Goal: Transaction & Acquisition: Obtain resource

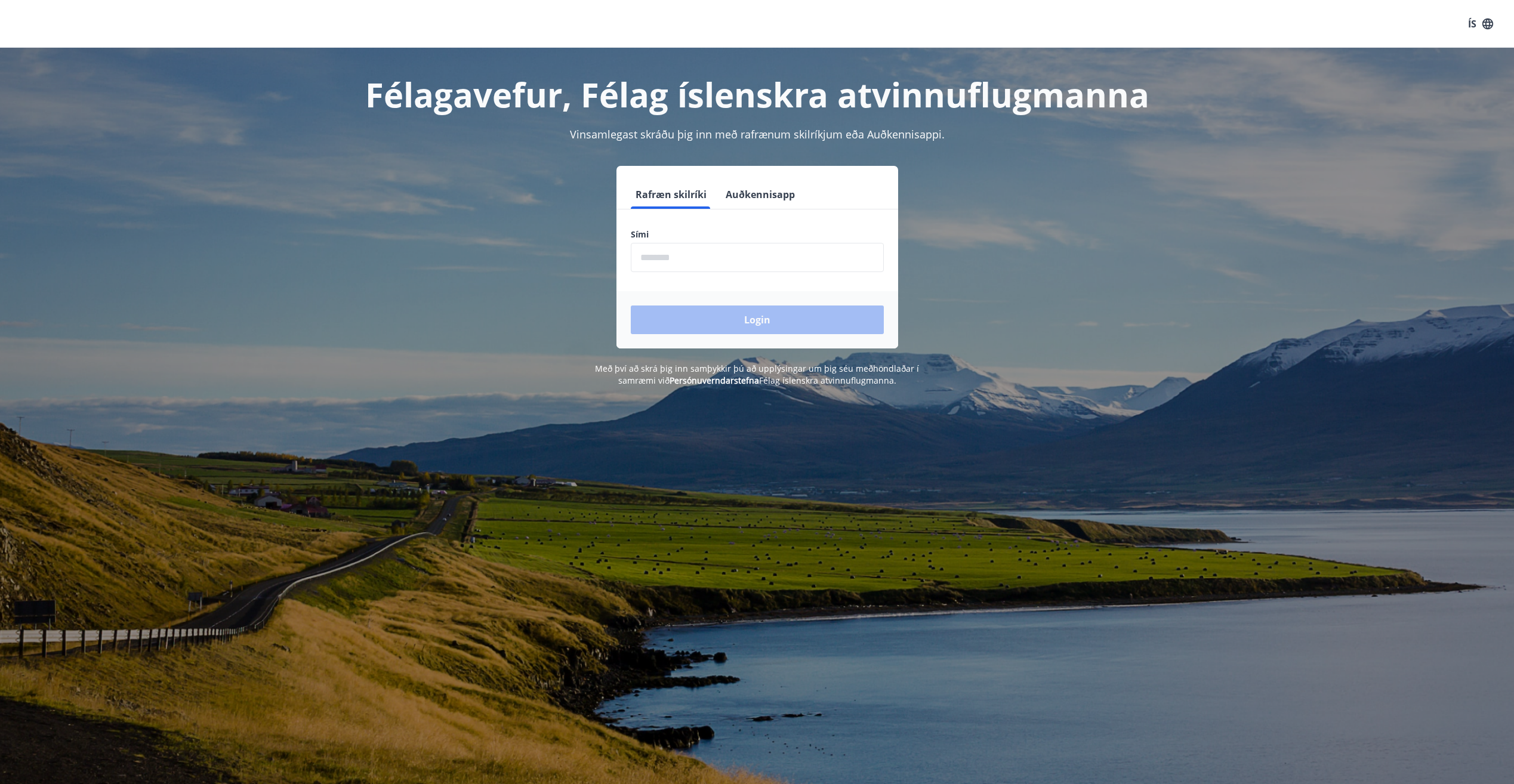
click at [740, 275] on form "Rafræn skilríki Auðkennisapp Sími ​ Login" at bounding box center [757, 264] width 282 height 168
click at [755, 263] on input "phone" at bounding box center [757, 257] width 253 height 29
type input "********"
click at [737, 299] on div "Login" at bounding box center [757, 319] width 282 height 57
click at [736, 317] on button "Login" at bounding box center [757, 319] width 253 height 29
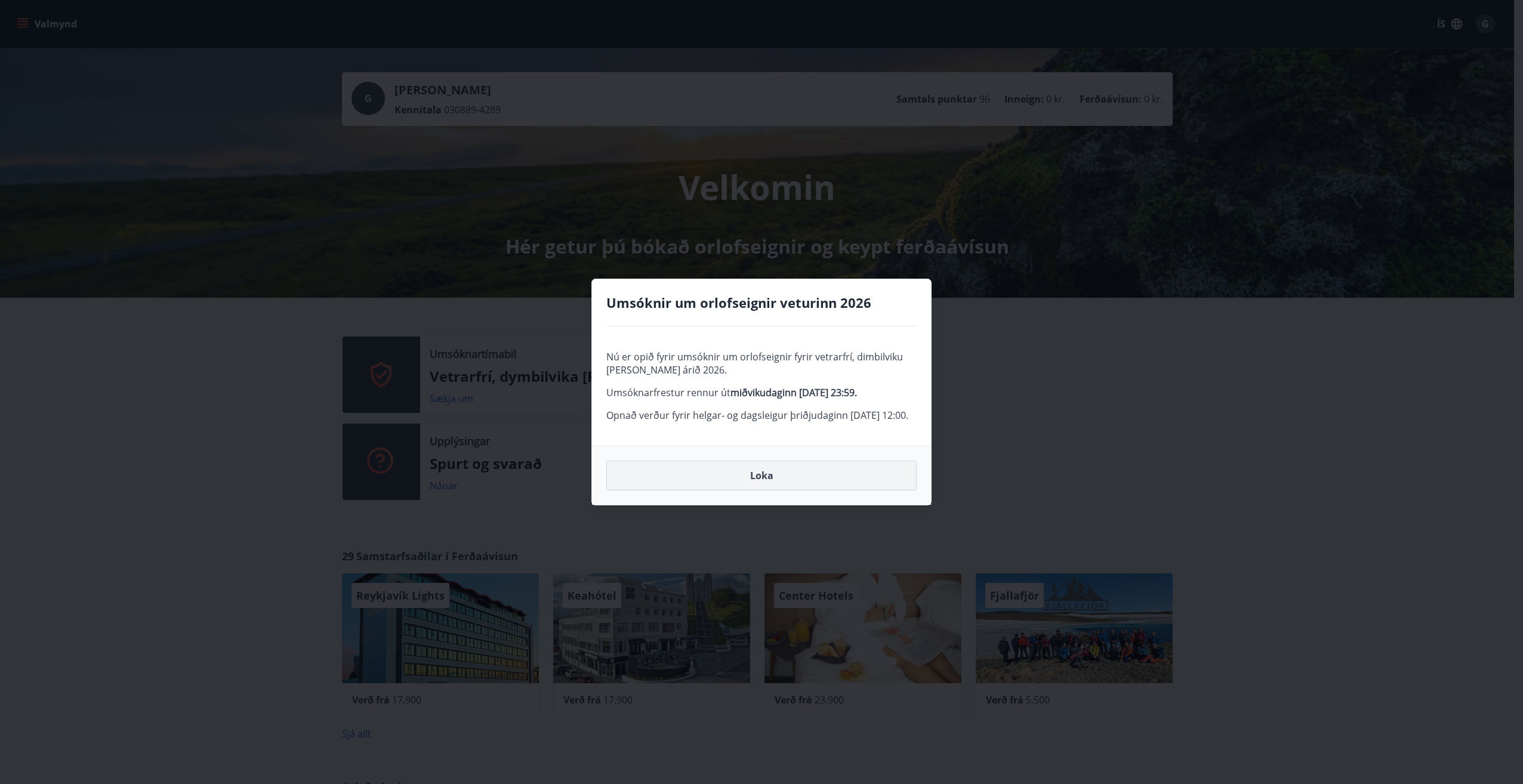
click at [809, 490] on button "Loka" at bounding box center [762, 476] width 311 height 30
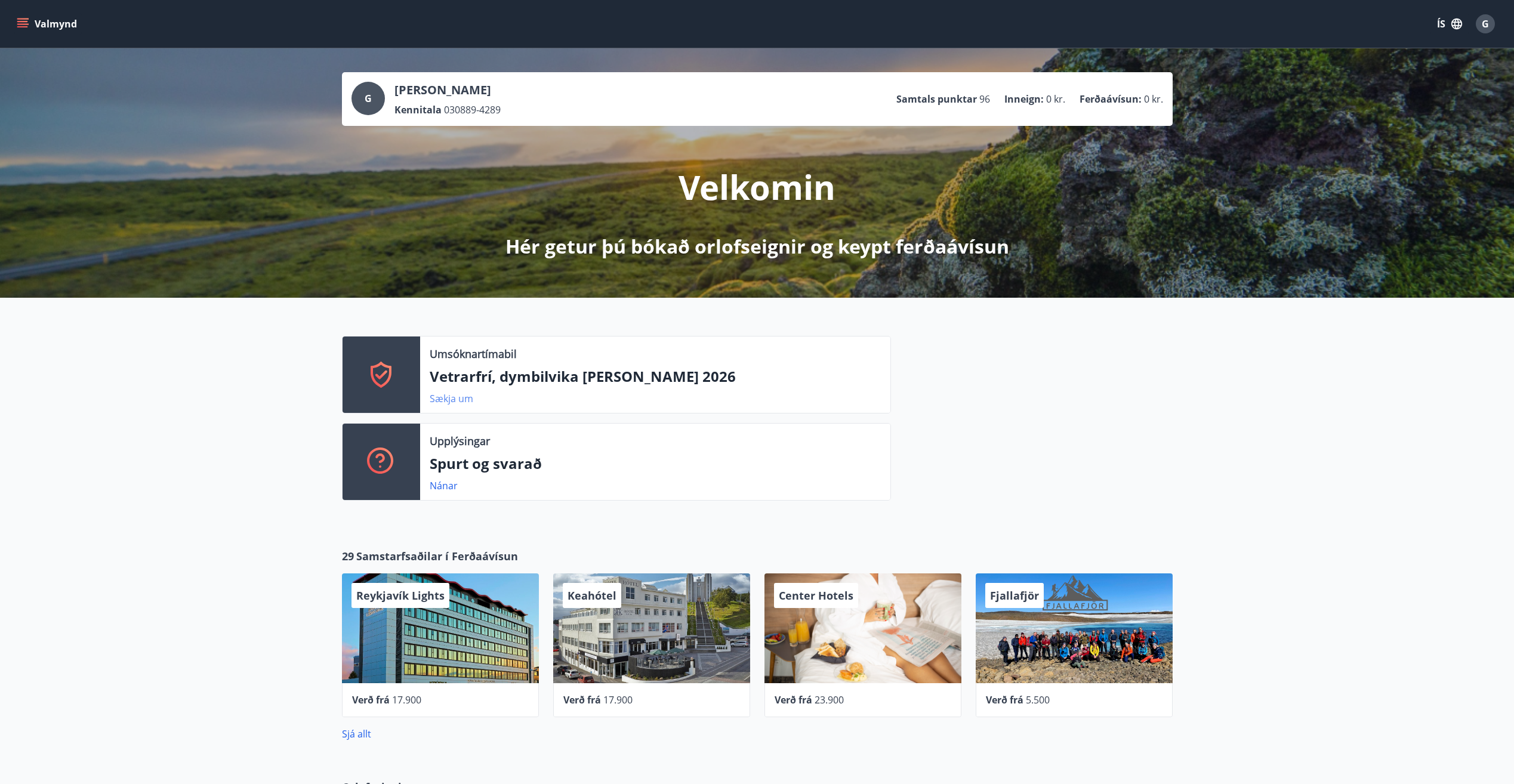
click at [447, 399] on link "Sækja um" at bounding box center [451, 398] width 44 height 13
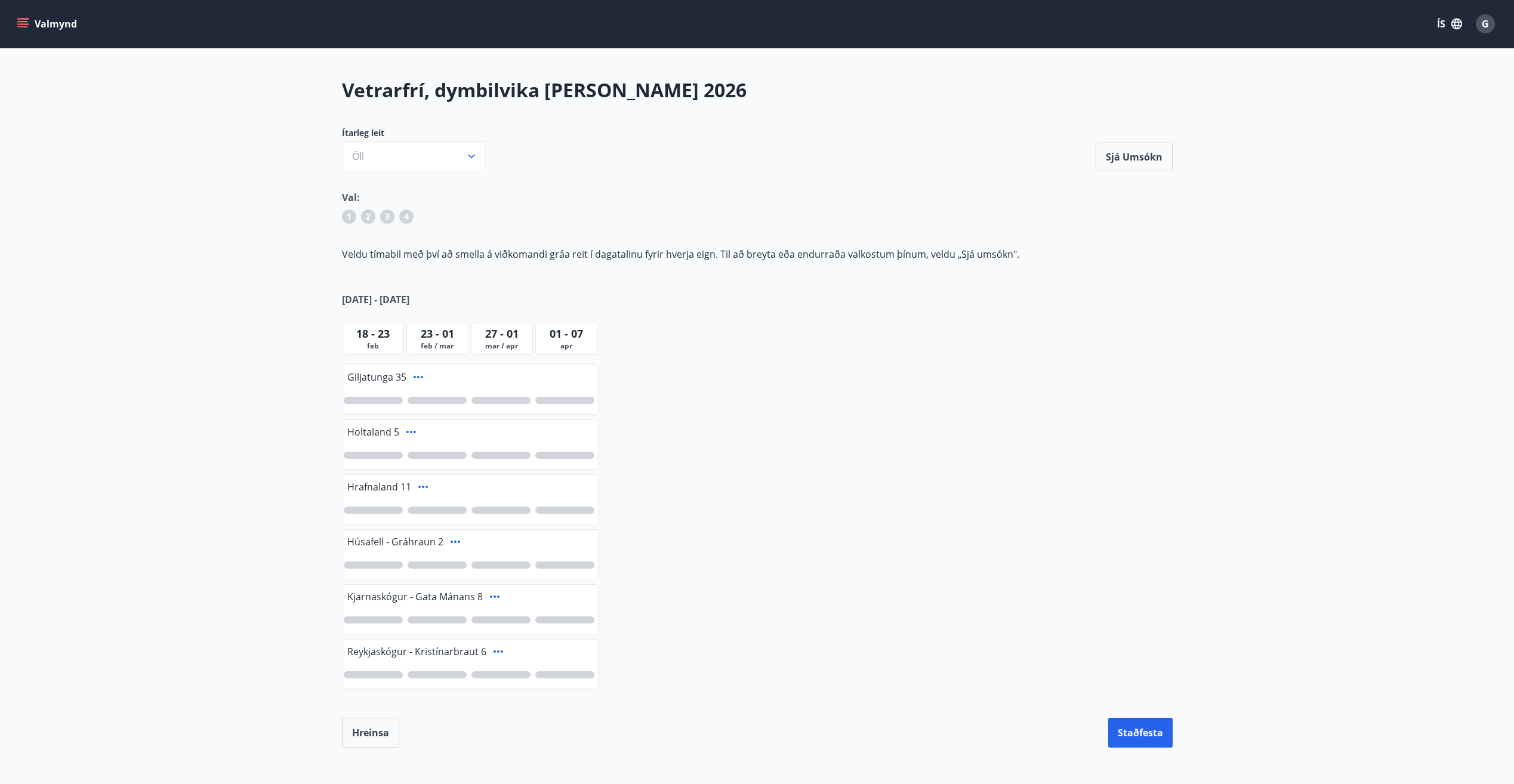
click at [449, 331] on span "23 - 01" at bounding box center [437, 333] width 34 height 14
click at [419, 337] on div "23 - 01" at bounding box center [437, 333] width 56 height 15
click at [436, 340] on span "23 - 01" at bounding box center [437, 333] width 34 height 14
click at [436, 339] on span "23 - 01" at bounding box center [437, 333] width 34 height 14
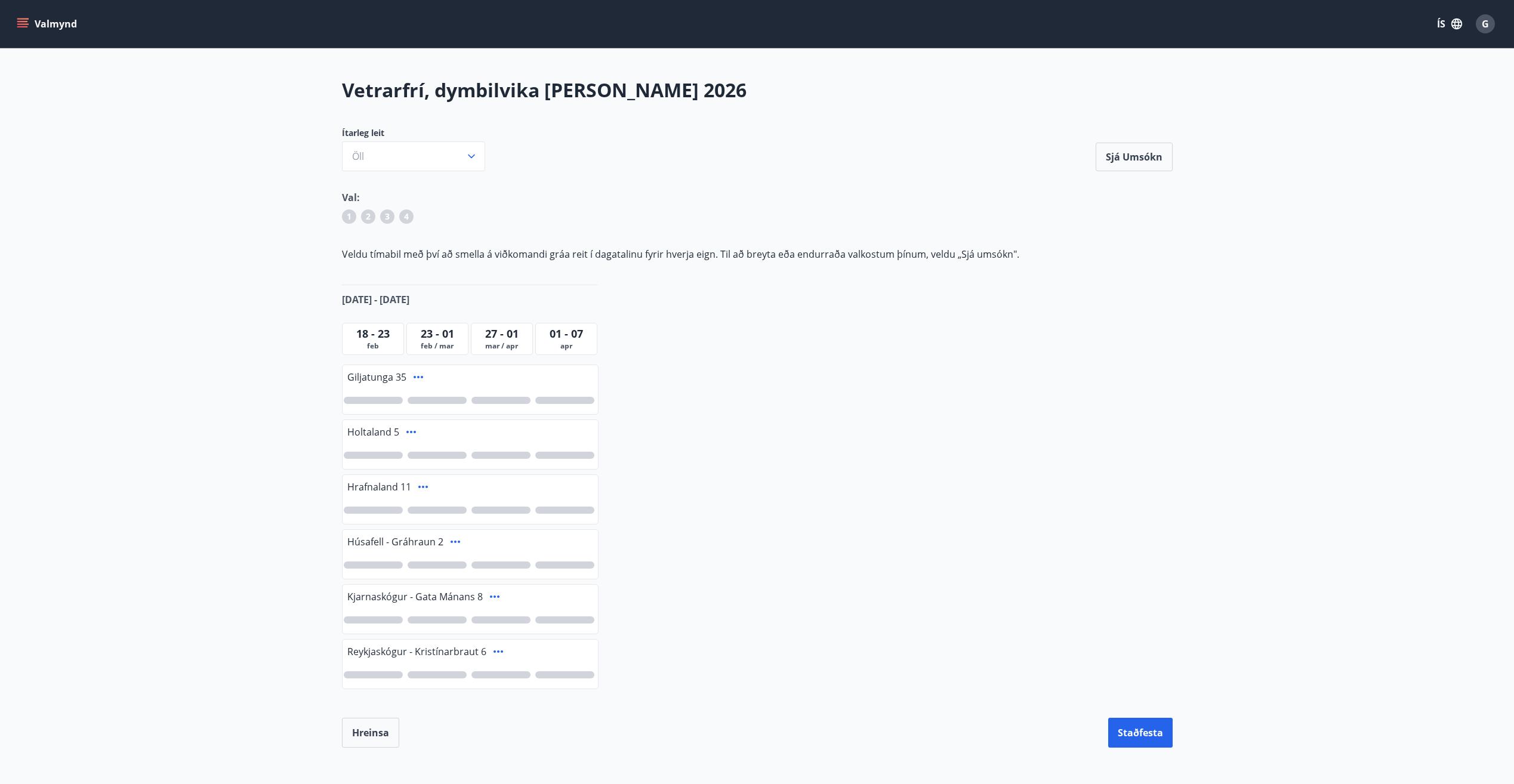
click at [445, 453] on div at bounding box center [437, 455] width 59 height 7
click at [424, 510] on div at bounding box center [437, 510] width 59 height 7
click at [422, 619] on div at bounding box center [437, 620] width 59 height 7
click at [1159, 739] on button "Staðfesta" at bounding box center [1141, 733] width 65 height 30
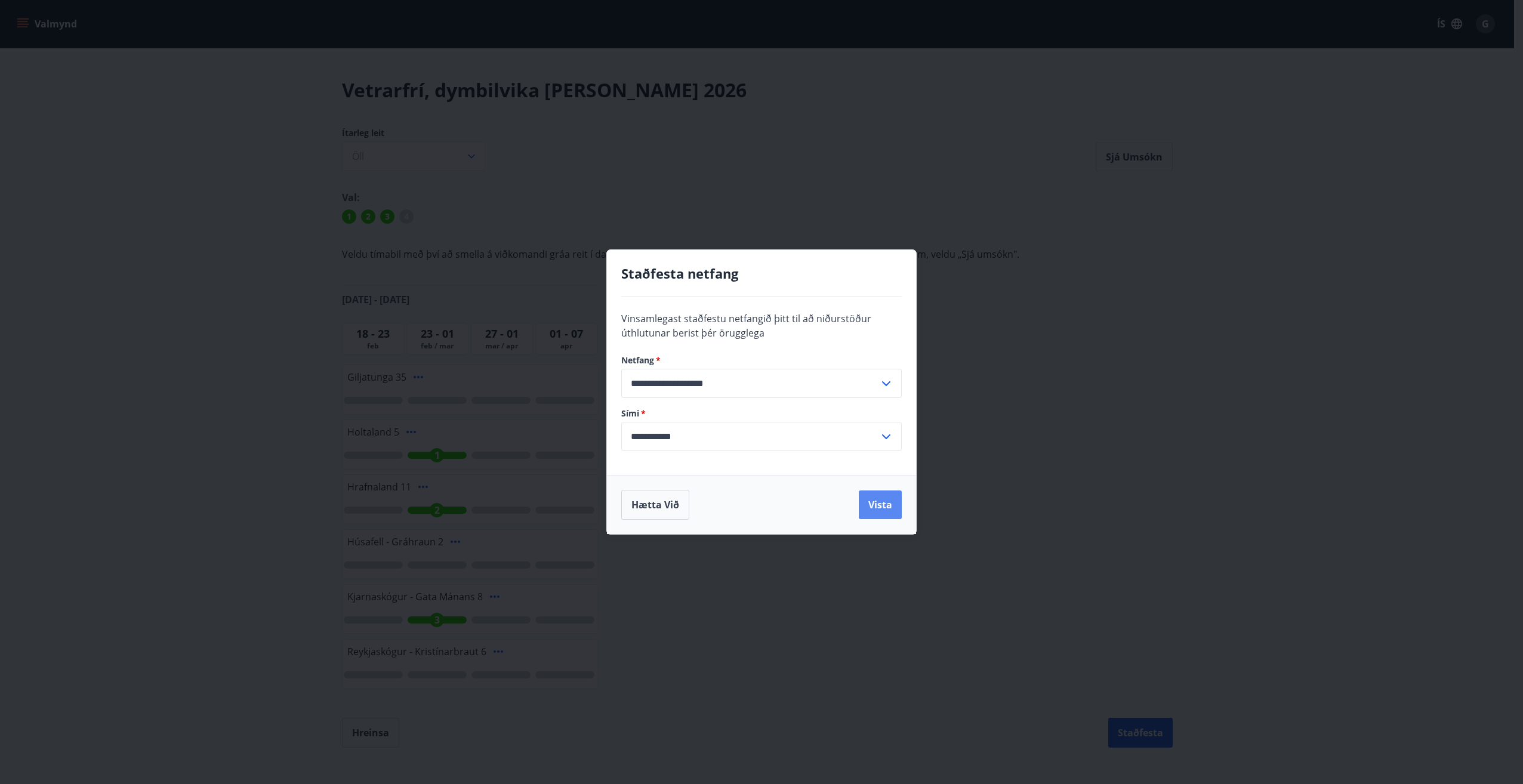
click at [883, 514] on button "Vista" at bounding box center [881, 504] width 43 height 29
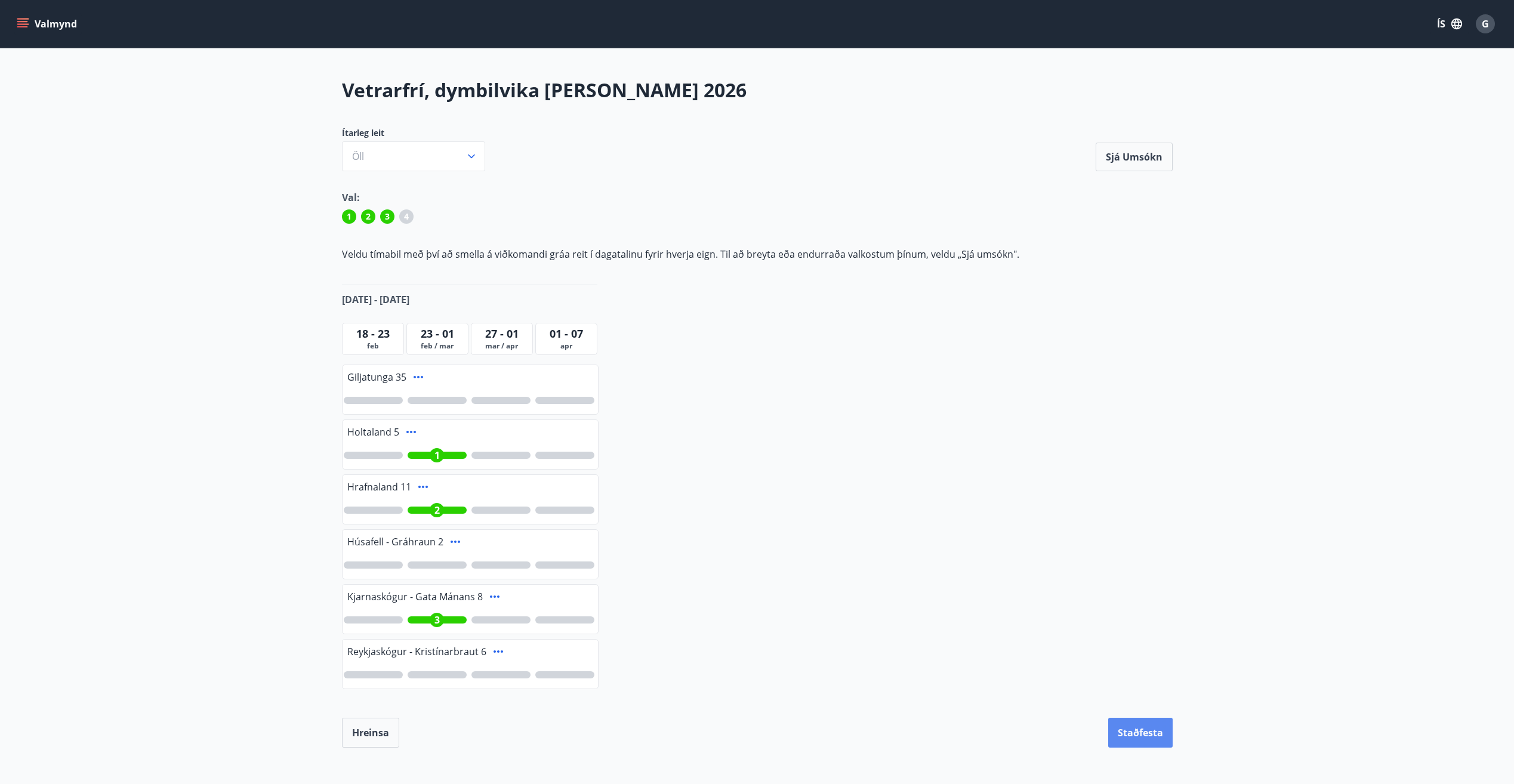
drag, startPoint x: 1136, startPoint y: 736, endPoint x: 1131, endPoint y: 725, distance: 12.1
click at [1132, 726] on button "Staðfesta" at bounding box center [1141, 733] width 65 height 30
click at [460, 163] on button "Öll" at bounding box center [414, 156] width 144 height 30
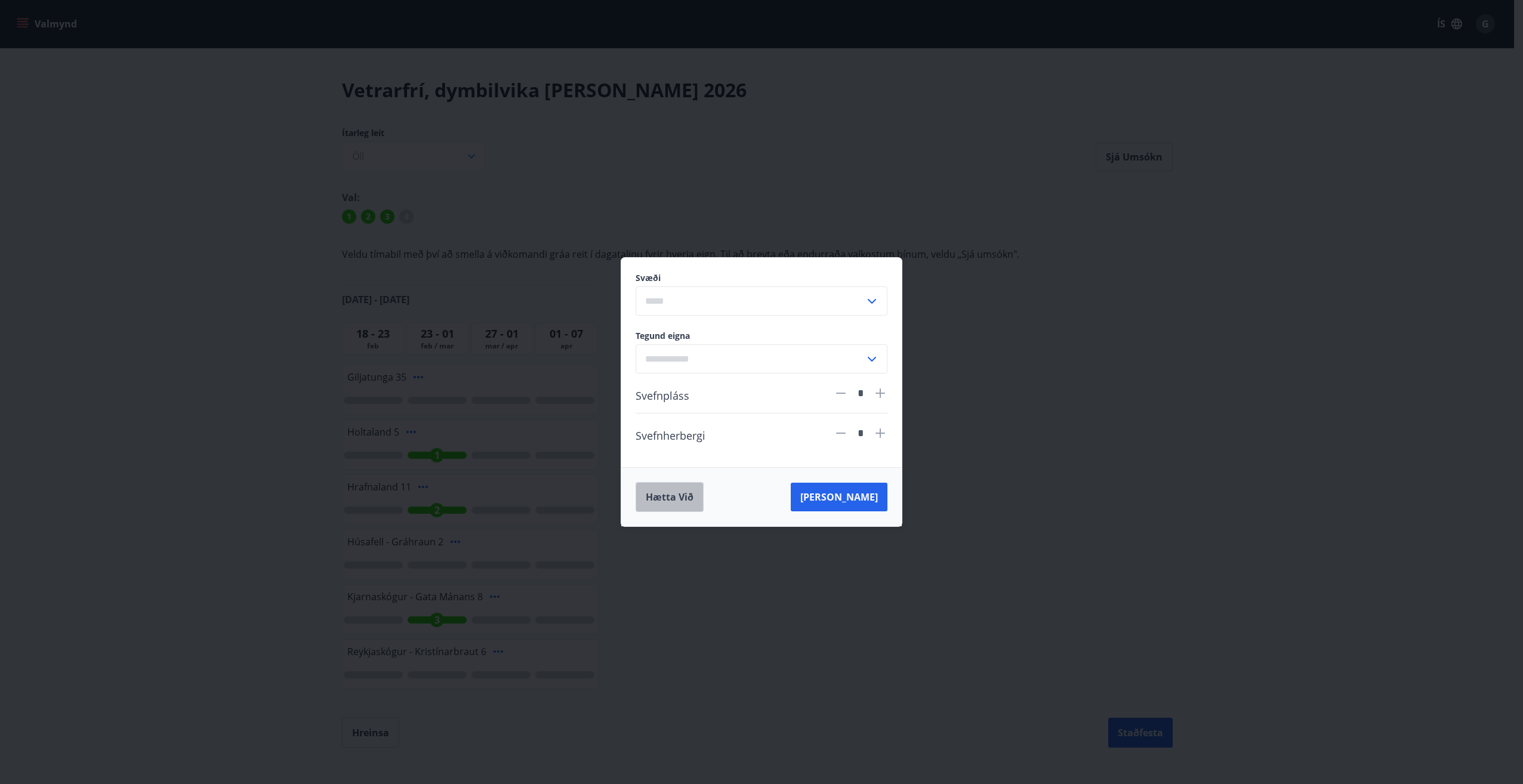
click at [691, 510] on button "Hætta við" at bounding box center [669, 497] width 68 height 30
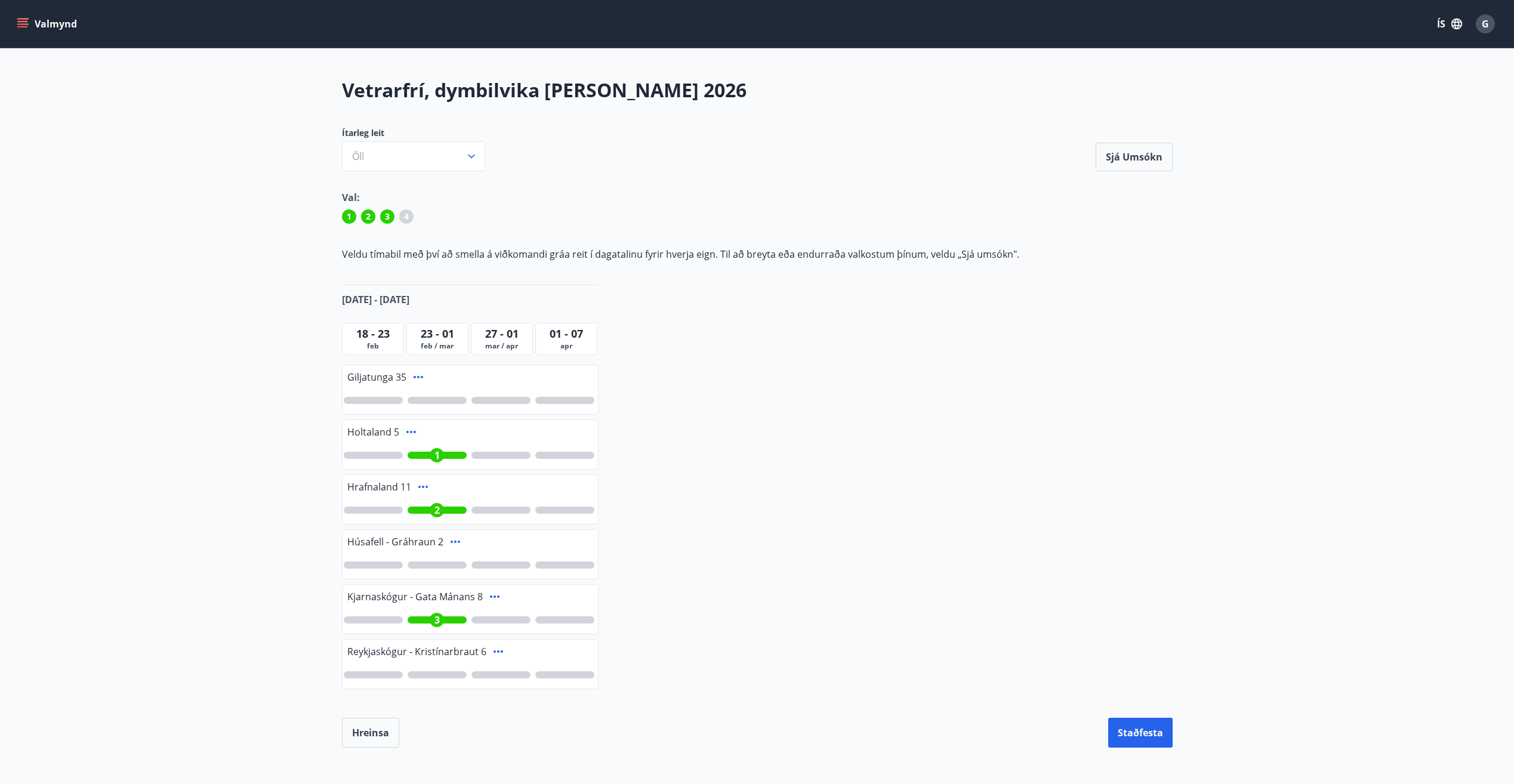
click at [1408, 257] on main "Vetrarfrí, dymbilvika [PERSON_NAME] 2026 Ítarleg leit Öll Sjá umsókn Sjá umsókn…" at bounding box center [757, 412] width 1514 height 671
click at [1486, 23] on span "G" at bounding box center [1485, 24] width 7 height 13
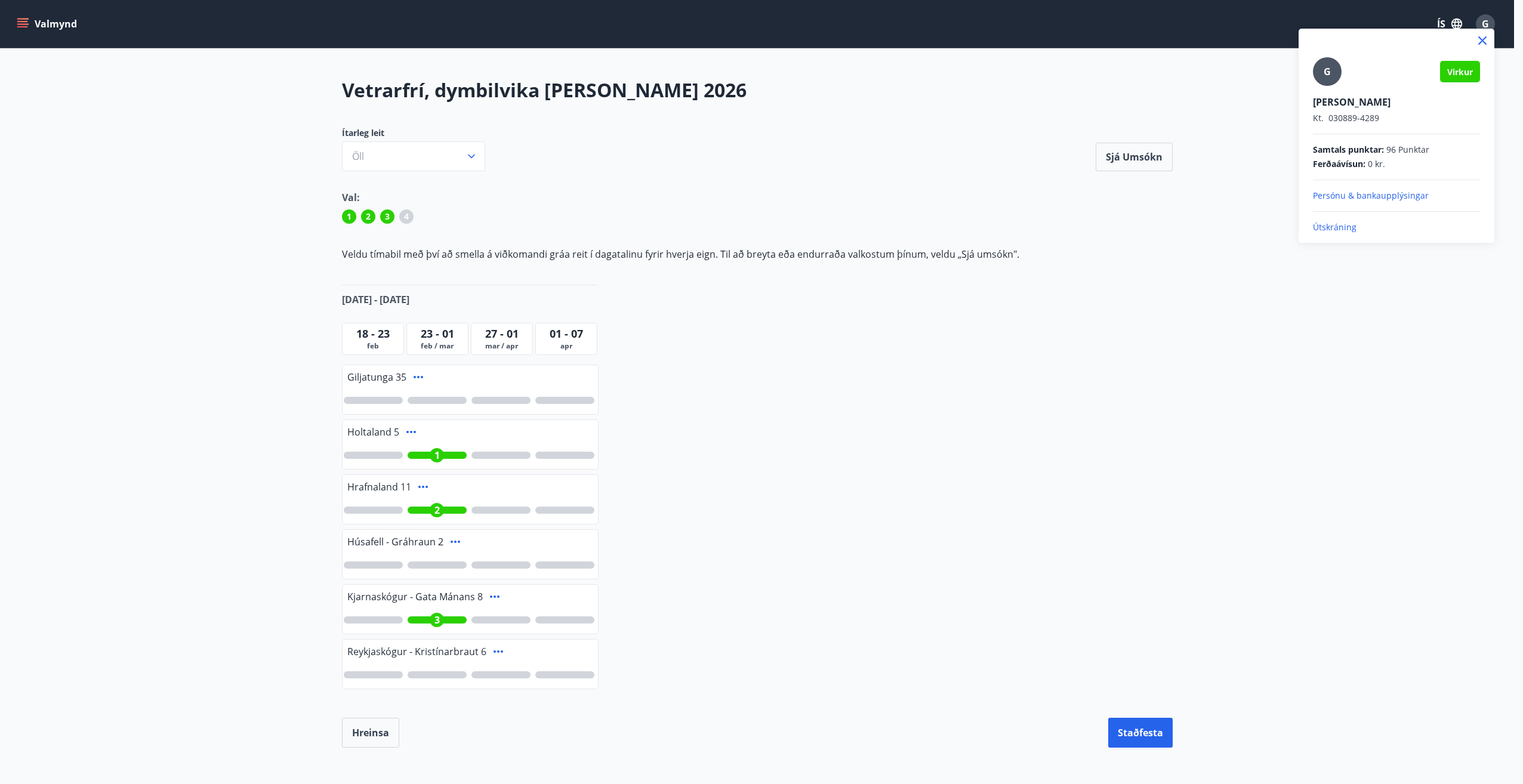
click at [30, 25] on div at bounding box center [762, 392] width 1523 height 784
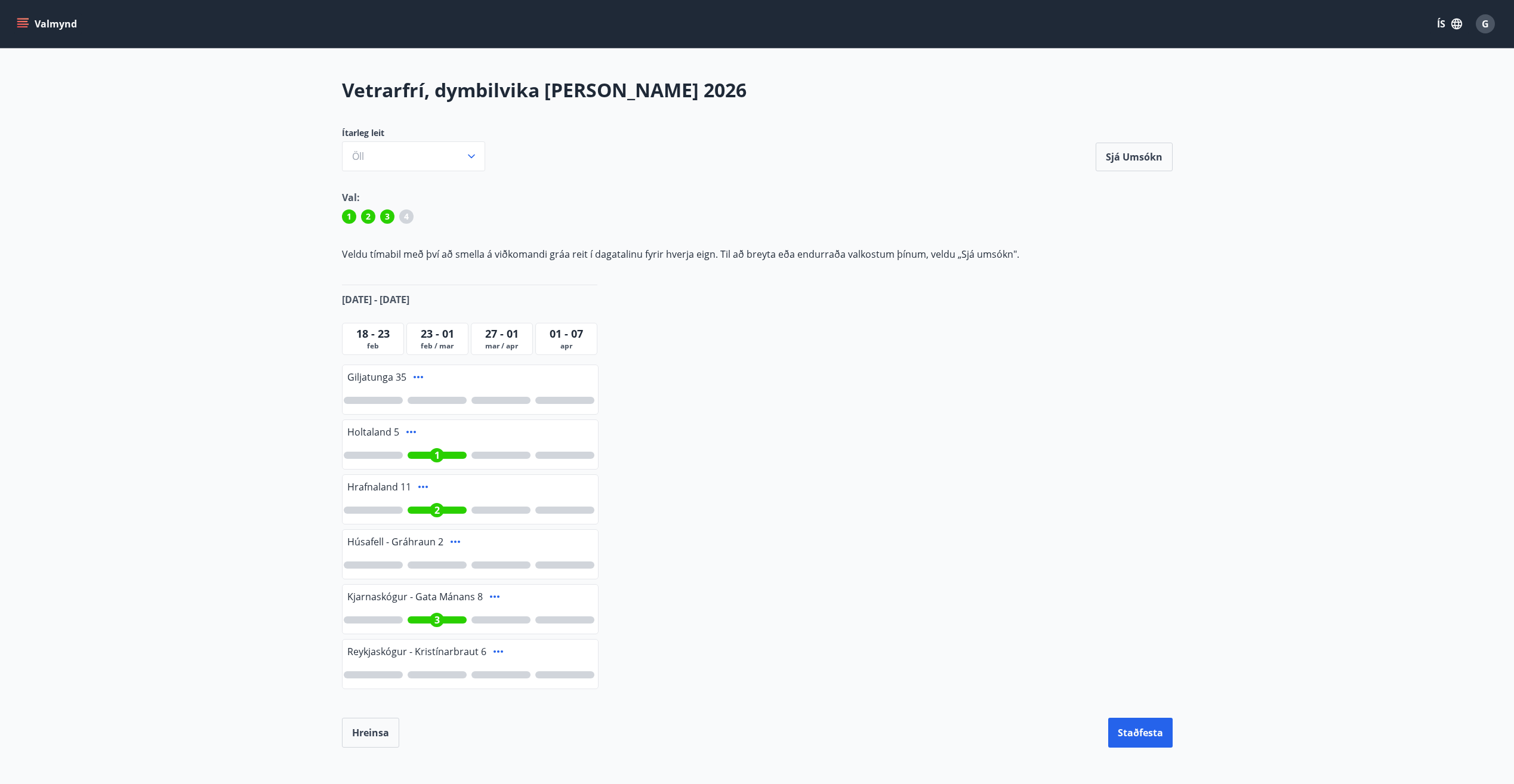
click at [30, 24] on button "Valmynd" at bounding box center [48, 24] width 67 height 22
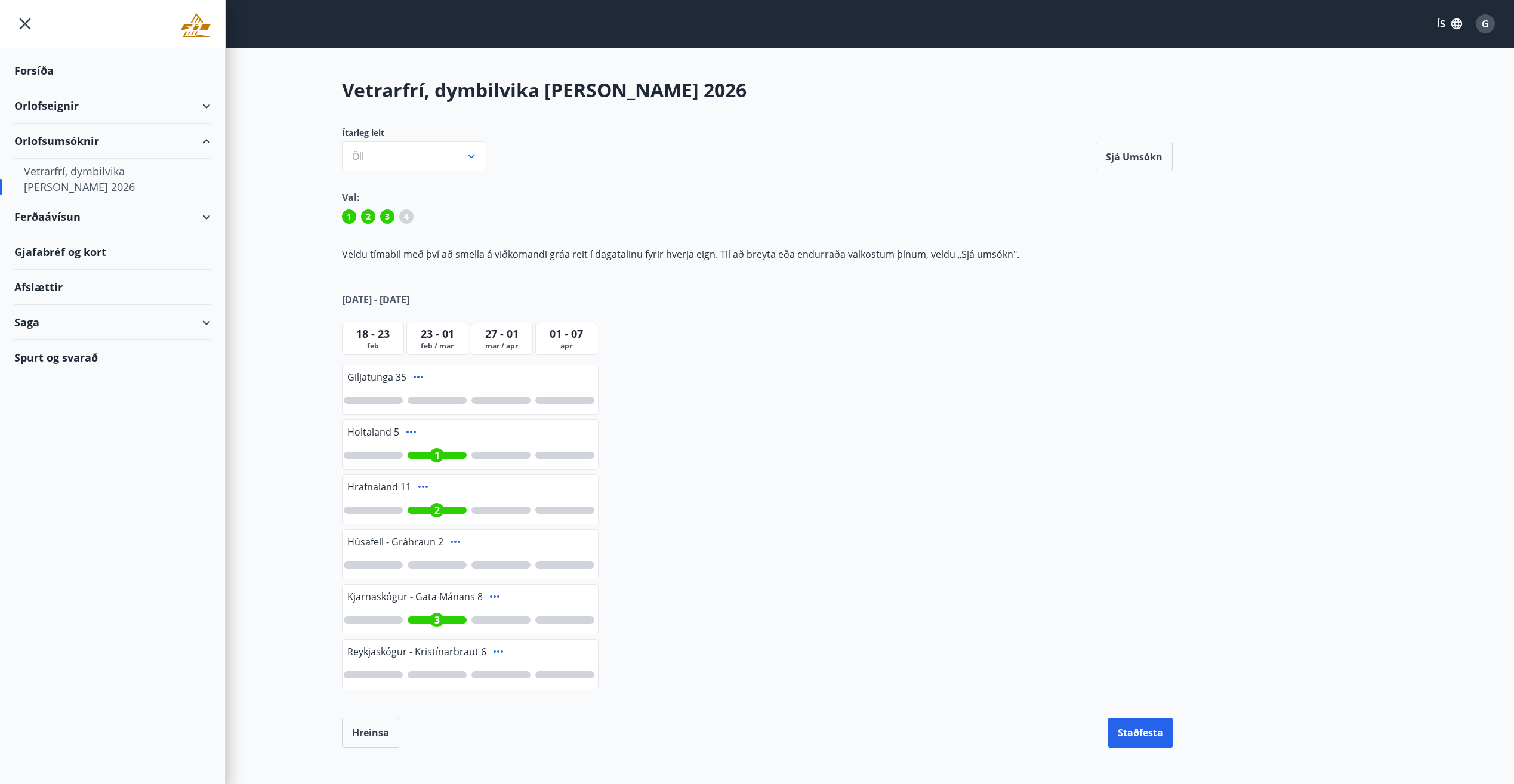
click at [39, 82] on div "Forsíða" at bounding box center [112, 71] width 196 height 35
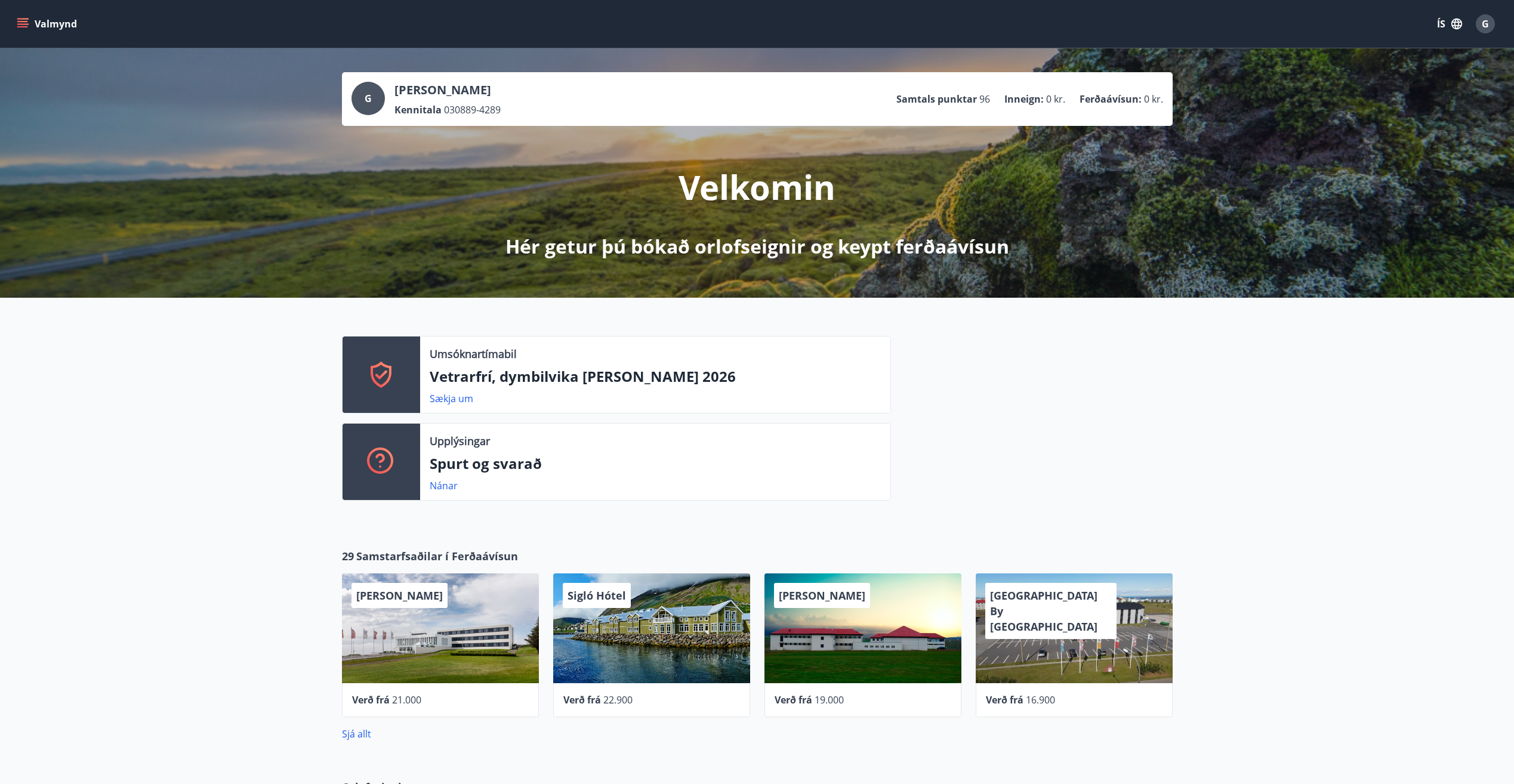
click at [1209, 422] on div "Umsóknartímabil Vetrarfrí, dymbilvika [PERSON_NAME] 2026 Sækja um Upplýsingar S…" at bounding box center [757, 414] width 1514 height 232
click at [1499, 28] on button "G" at bounding box center [1485, 24] width 29 height 29
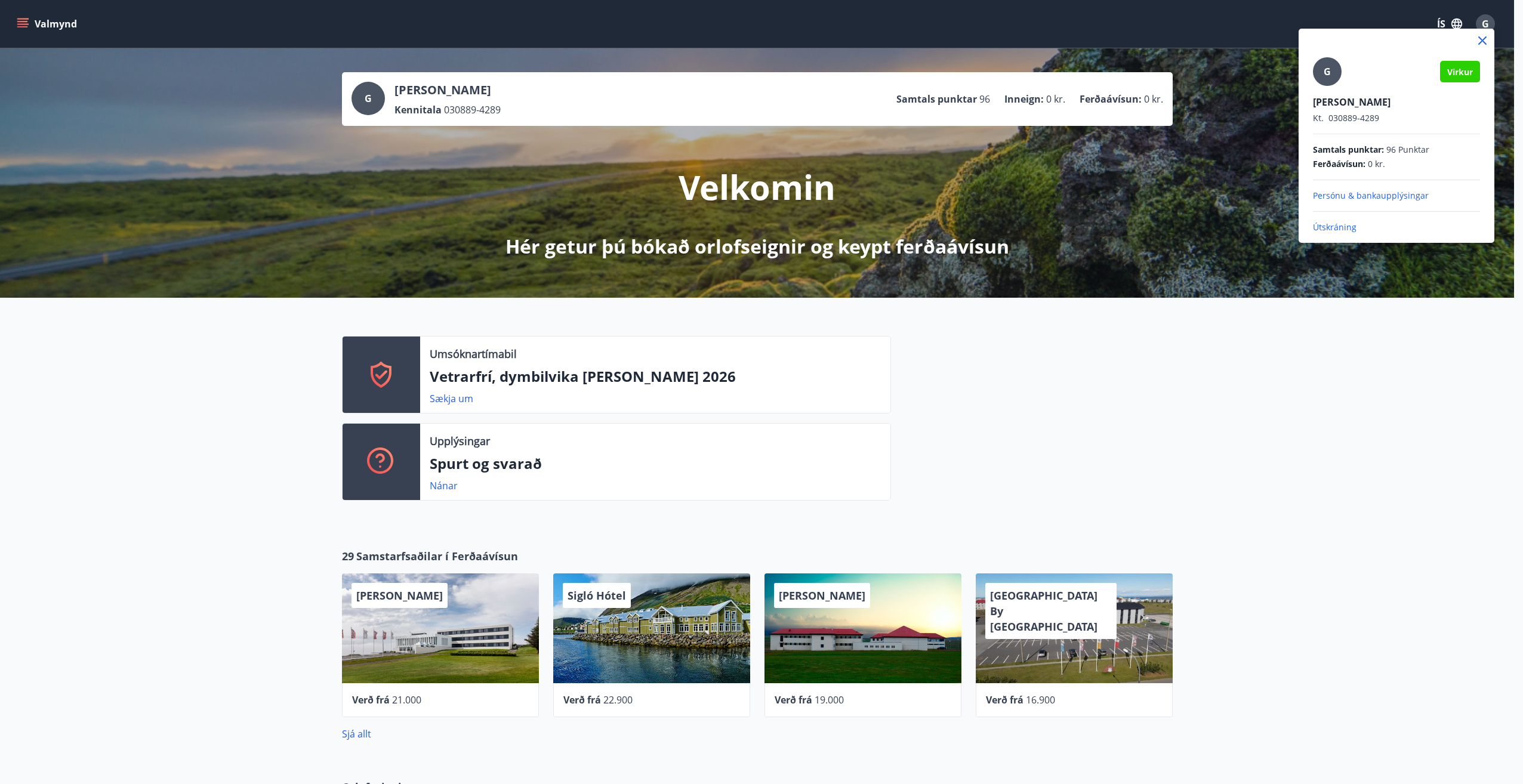
click at [5, 18] on div at bounding box center [762, 392] width 1523 height 784
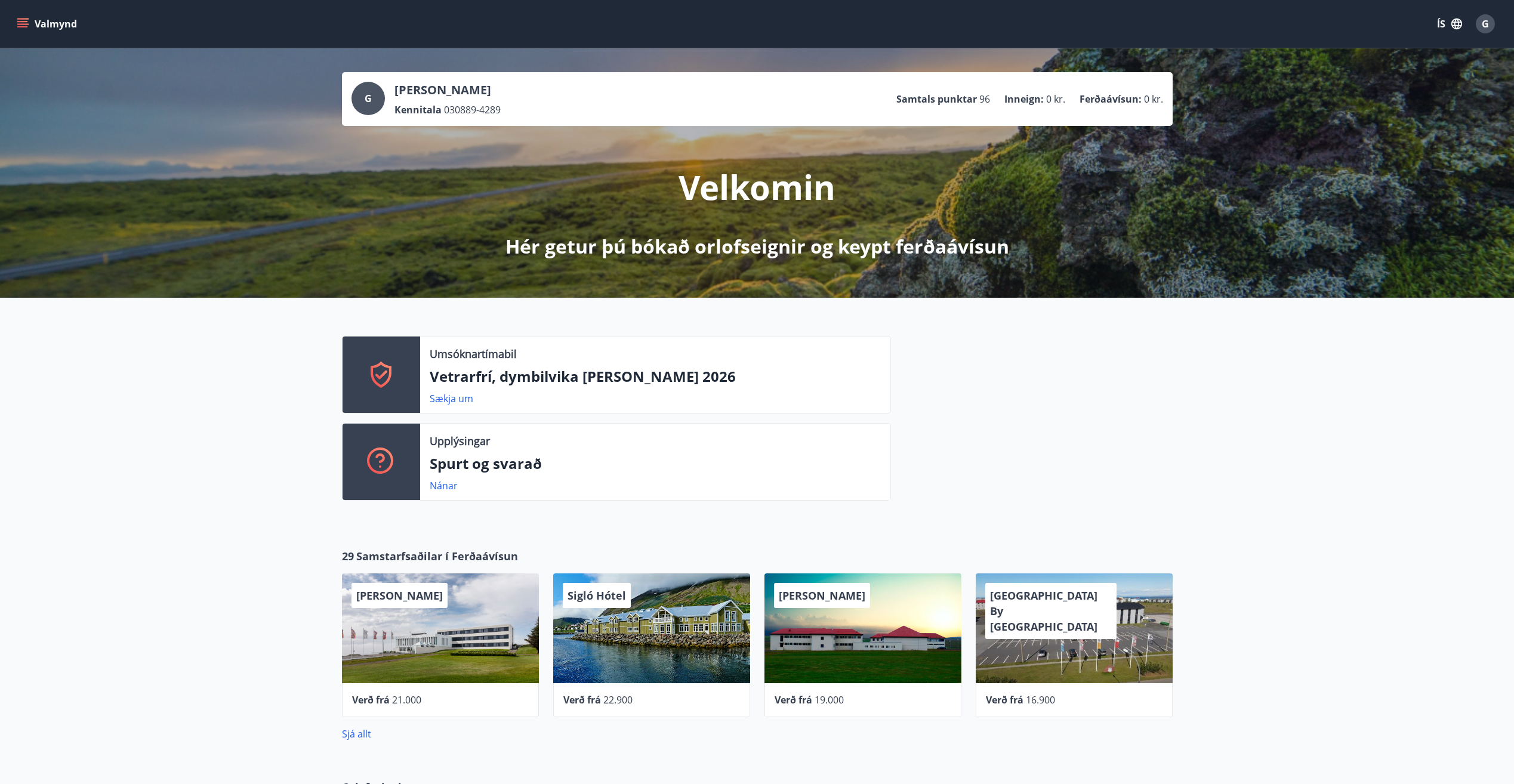
click at [24, 24] on icon "menu" at bounding box center [24, 24] width 13 height 1
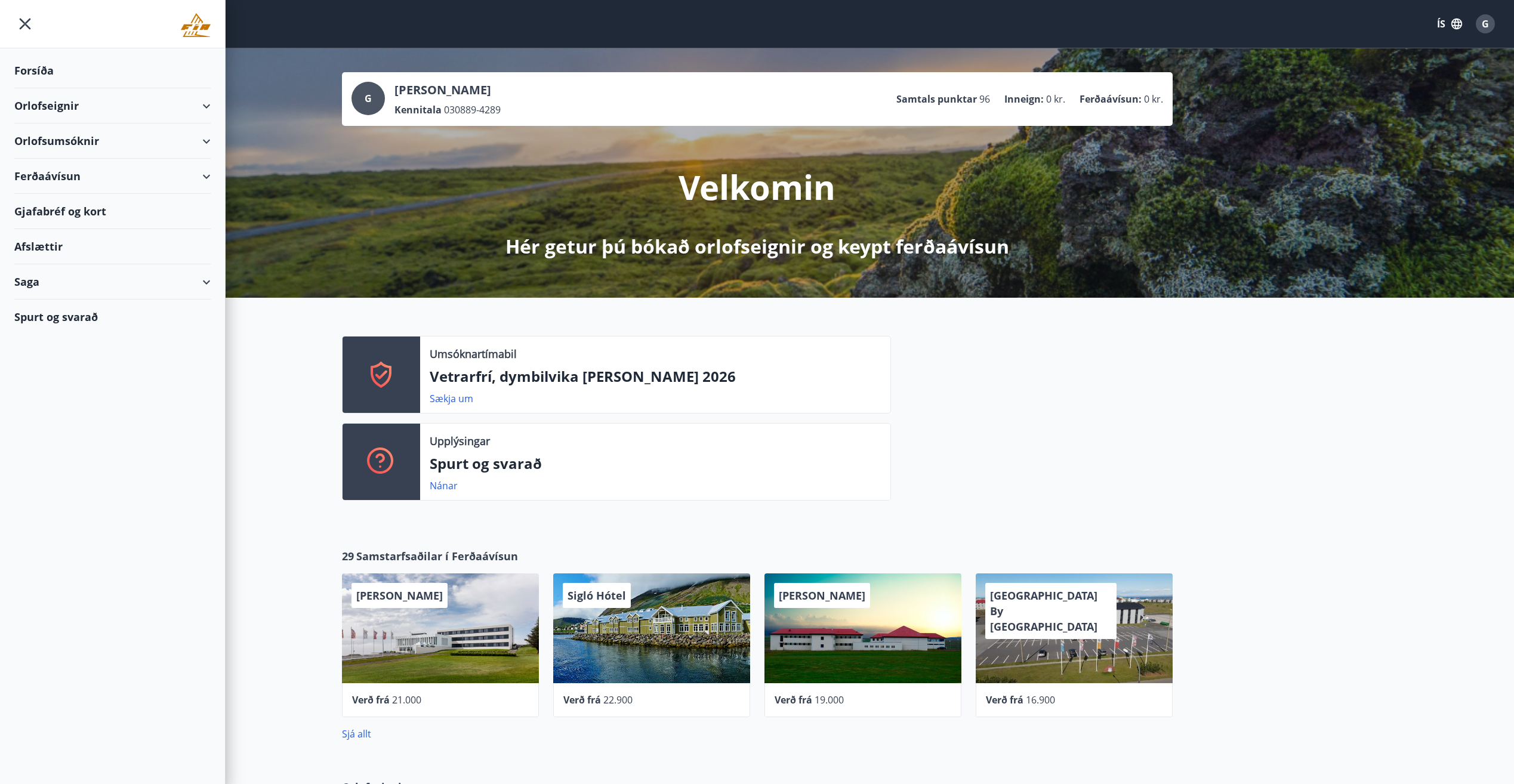
click at [214, 141] on div "Orlofsumsóknir" at bounding box center [113, 141] width 225 height 35
click at [138, 175] on div "Vetrarfrí, dymbilvika [PERSON_NAME] 2026" at bounding box center [112, 179] width 177 height 40
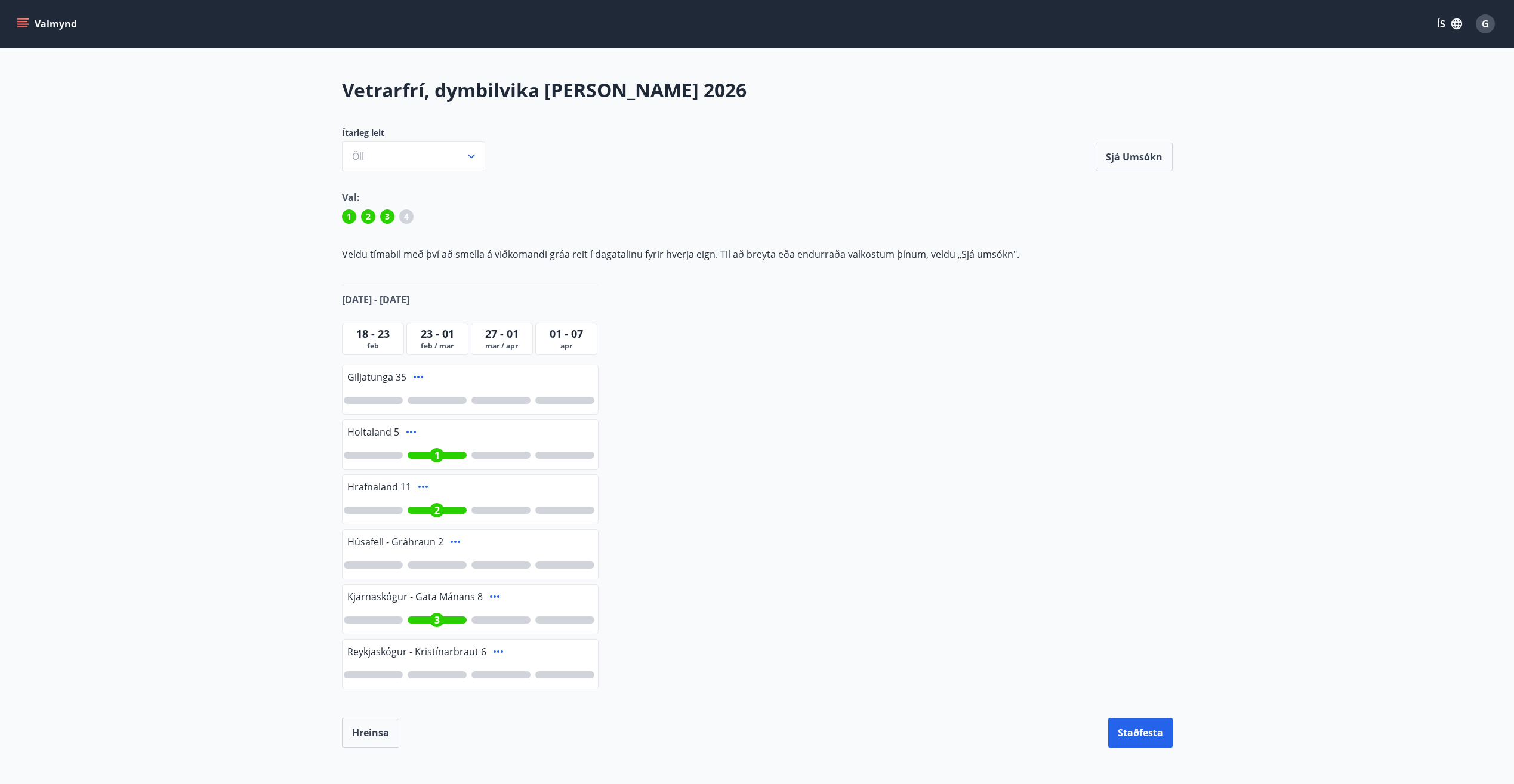
click at [30, 18] on button "Valmynd" at bounding box center [48, 24] width 67 height 22
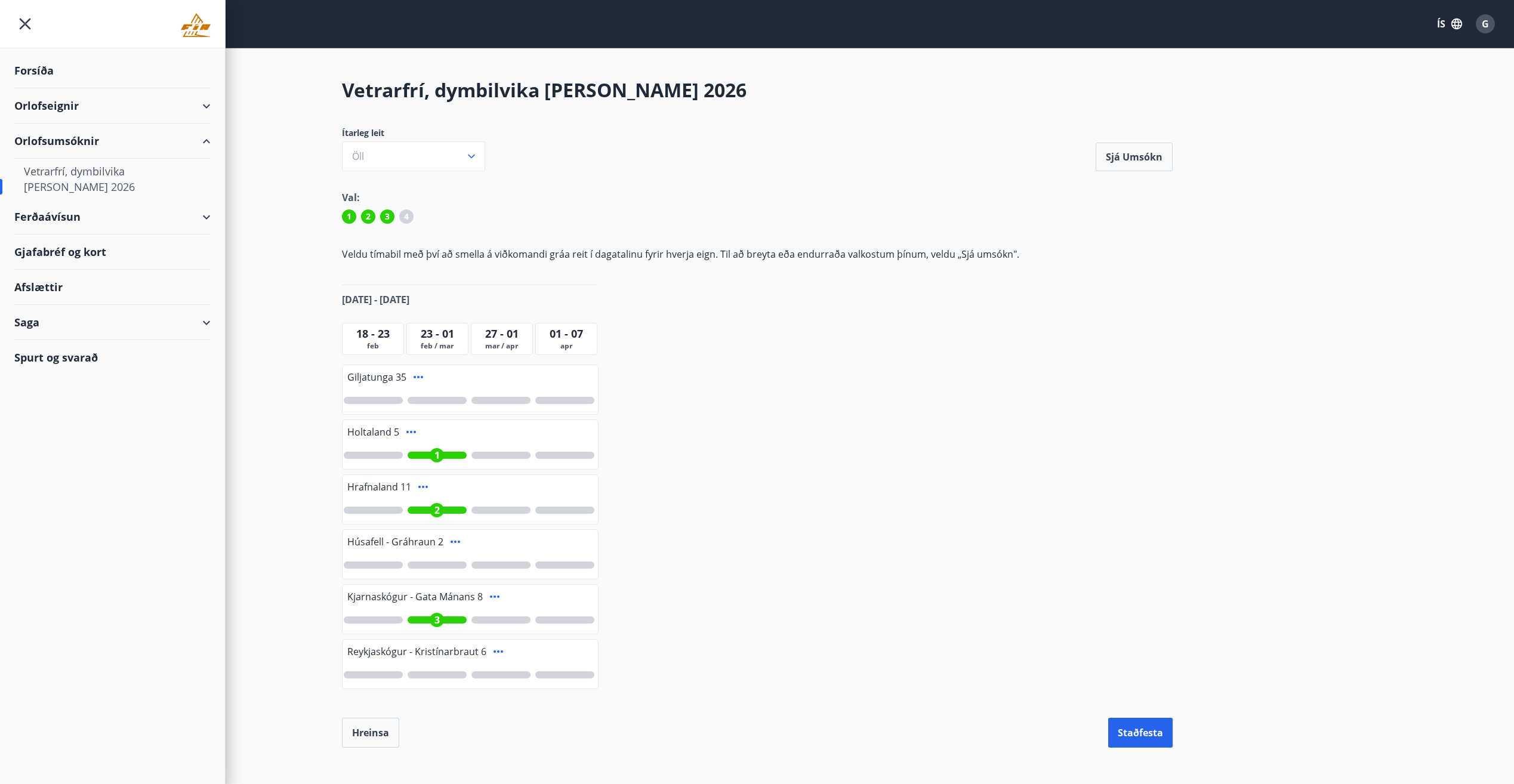
click at [34, 73] on div "Forsíða" at bounding box center [112, 71] width 196 height 35
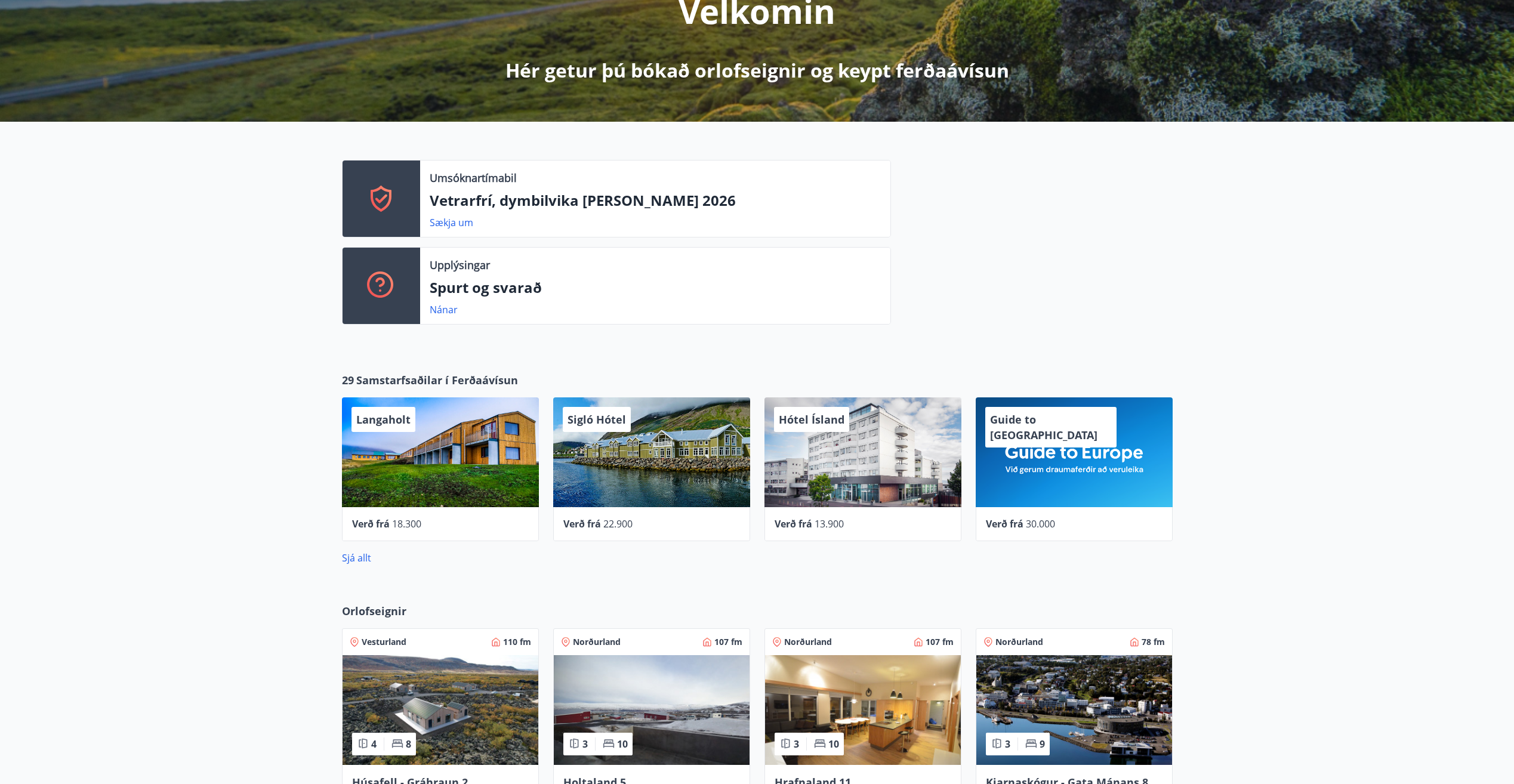
scroll to position [179, 0]
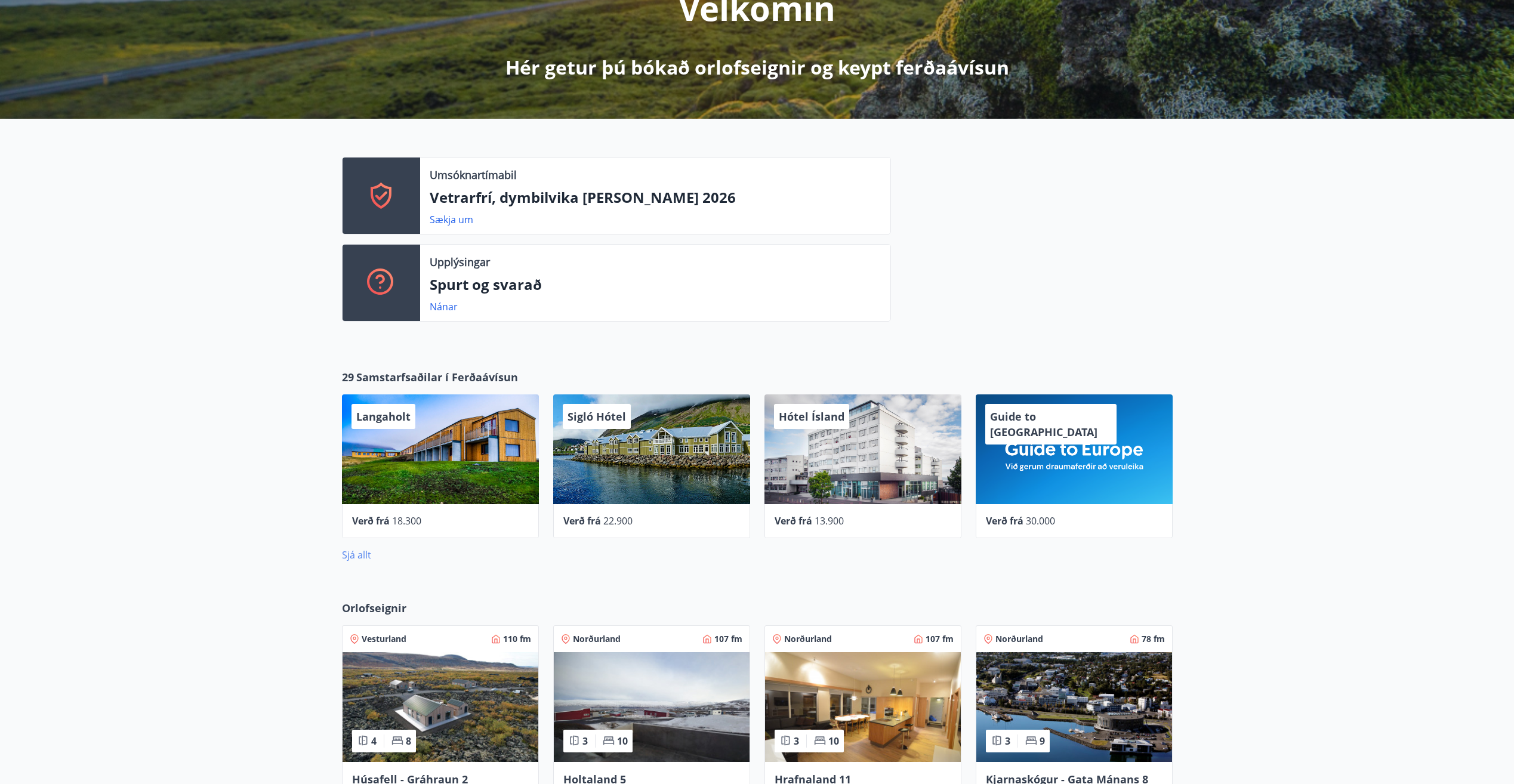
click at [365, 553] on link "Sjá allt" at bounding box center [356, 554] width 29 height 13
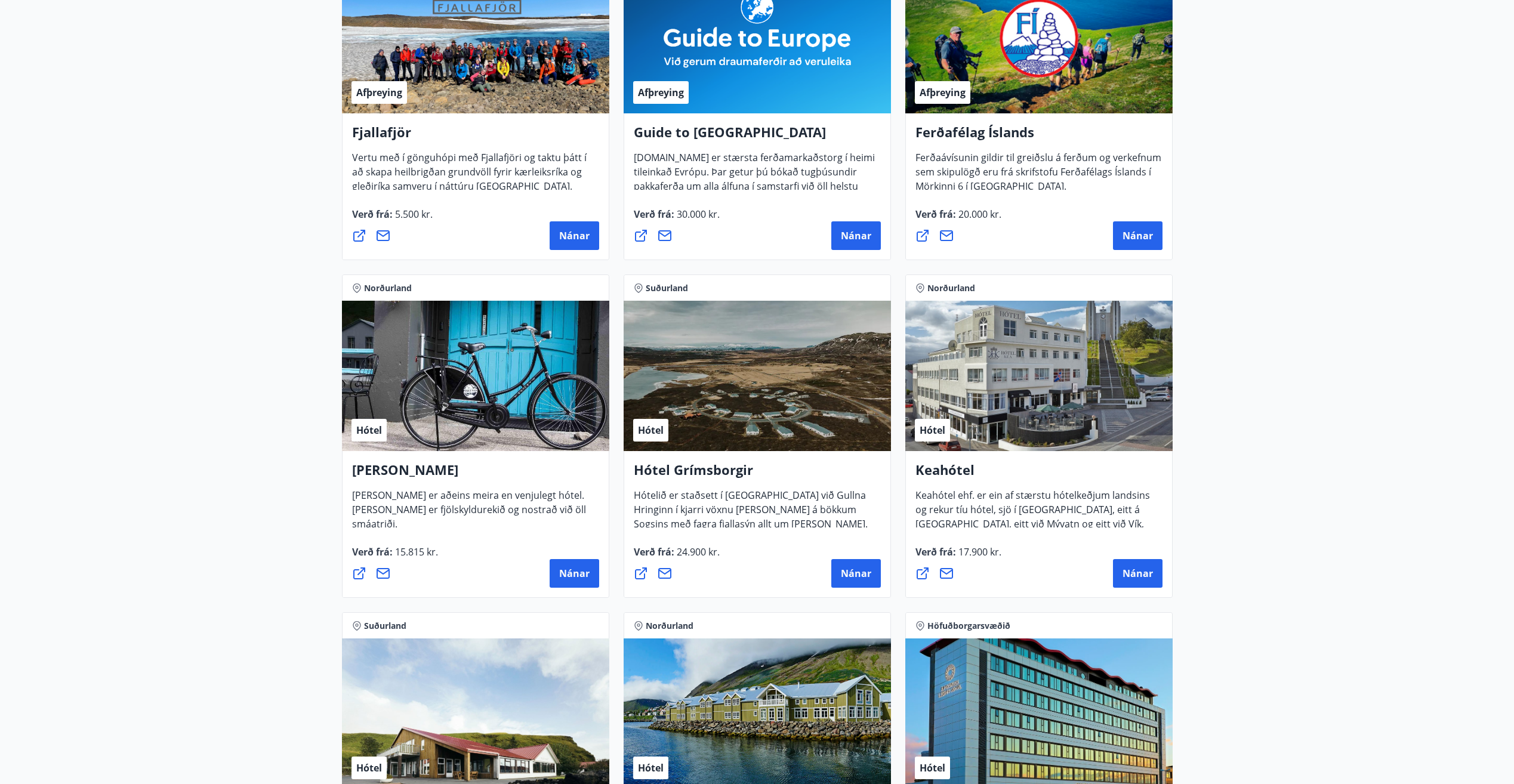
scroll to position [298, 0]
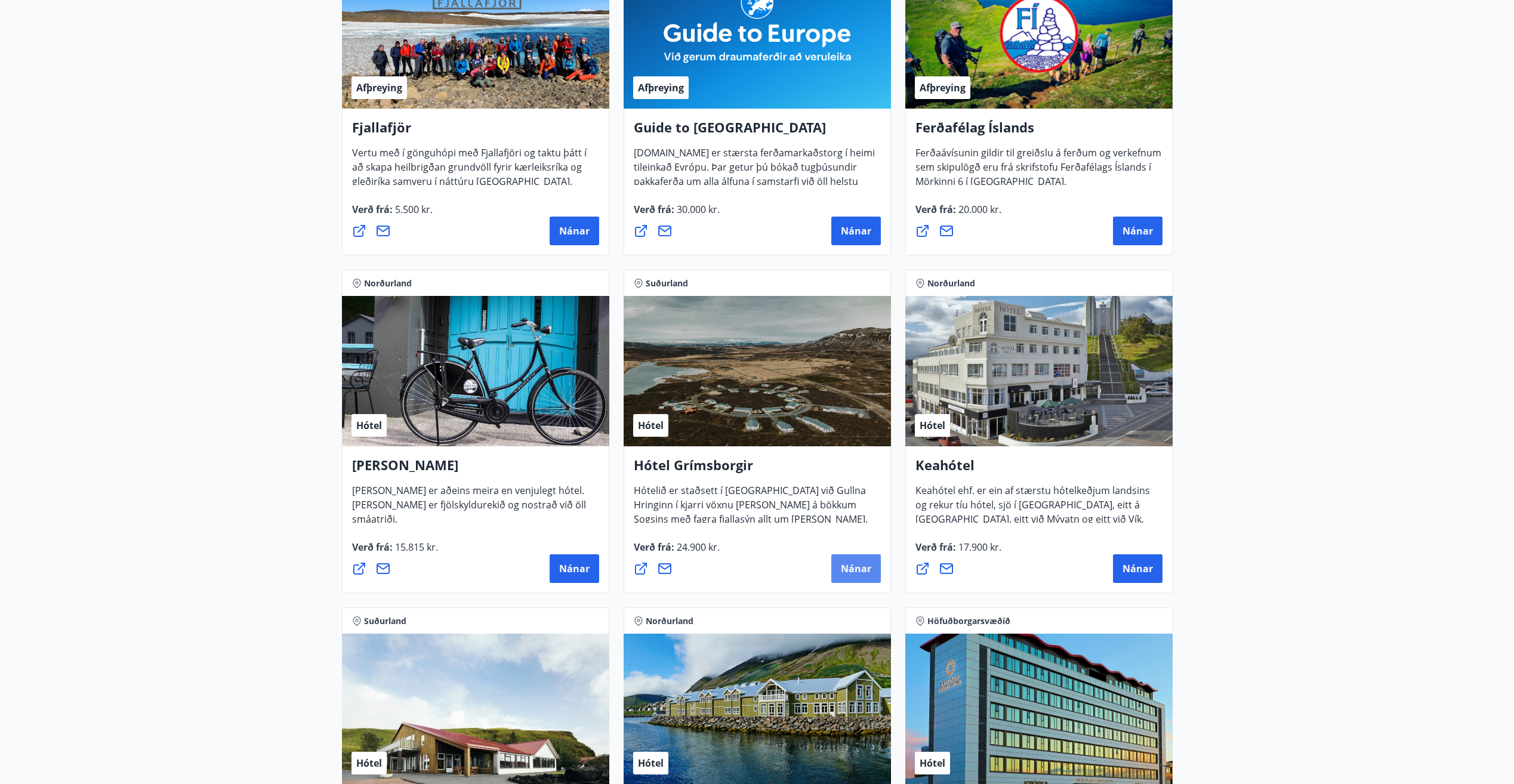
click at [863, 572] on span "Nánar" at bounding box center [856, 568] width 30 height 13
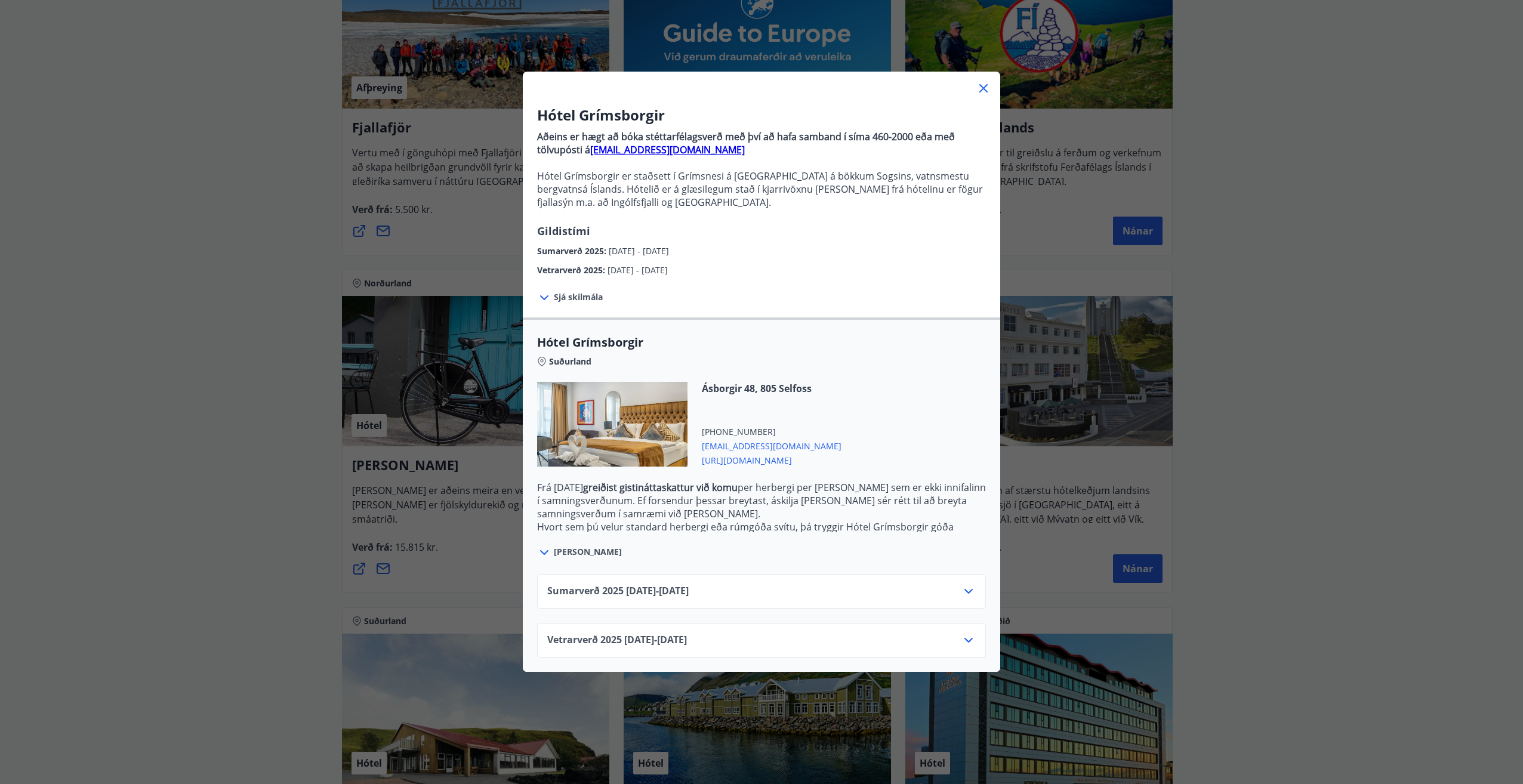
click at [980, 94] on icon at bounding box center [983, 88] width 14 height 14
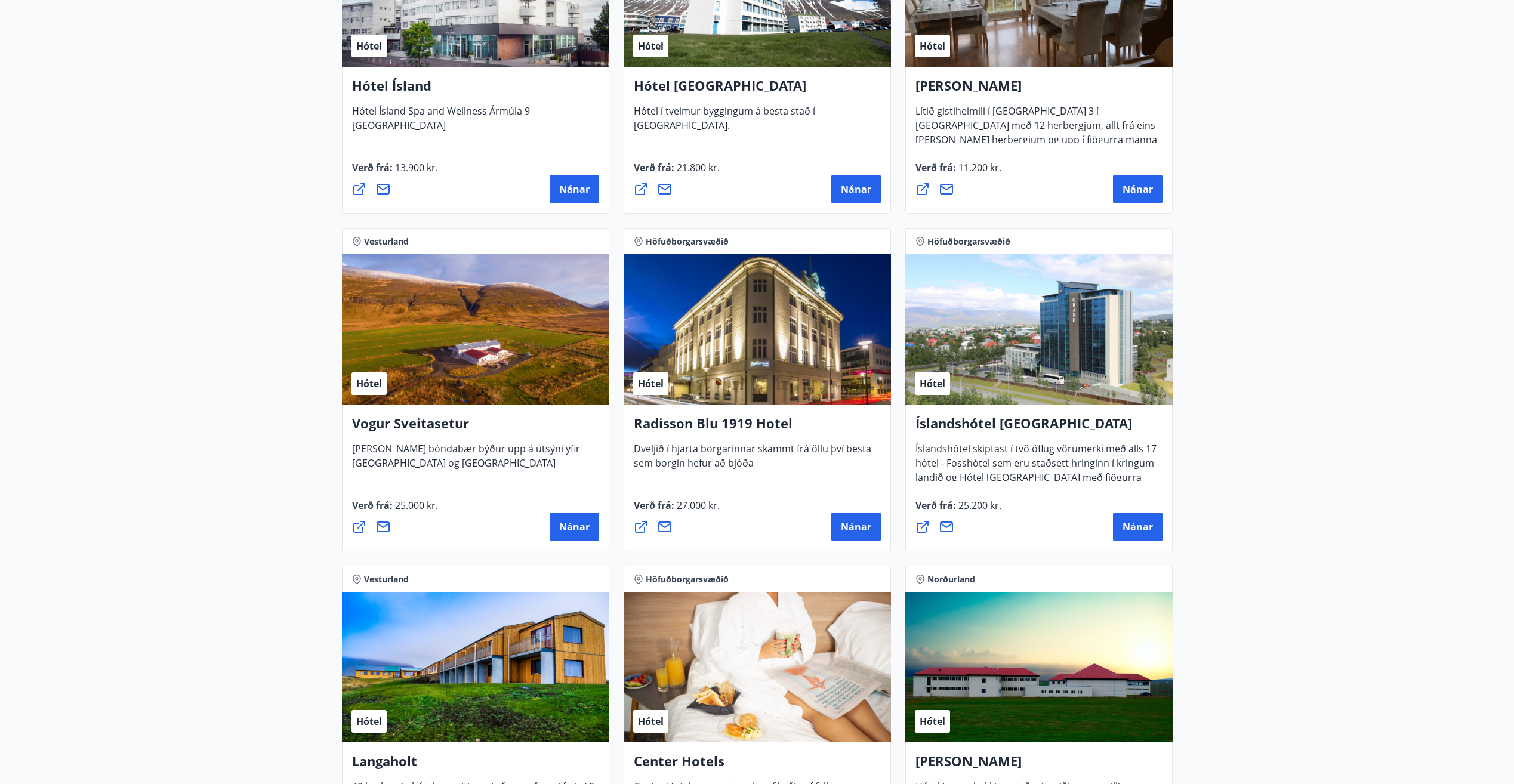
scroll to position [1610, 0]
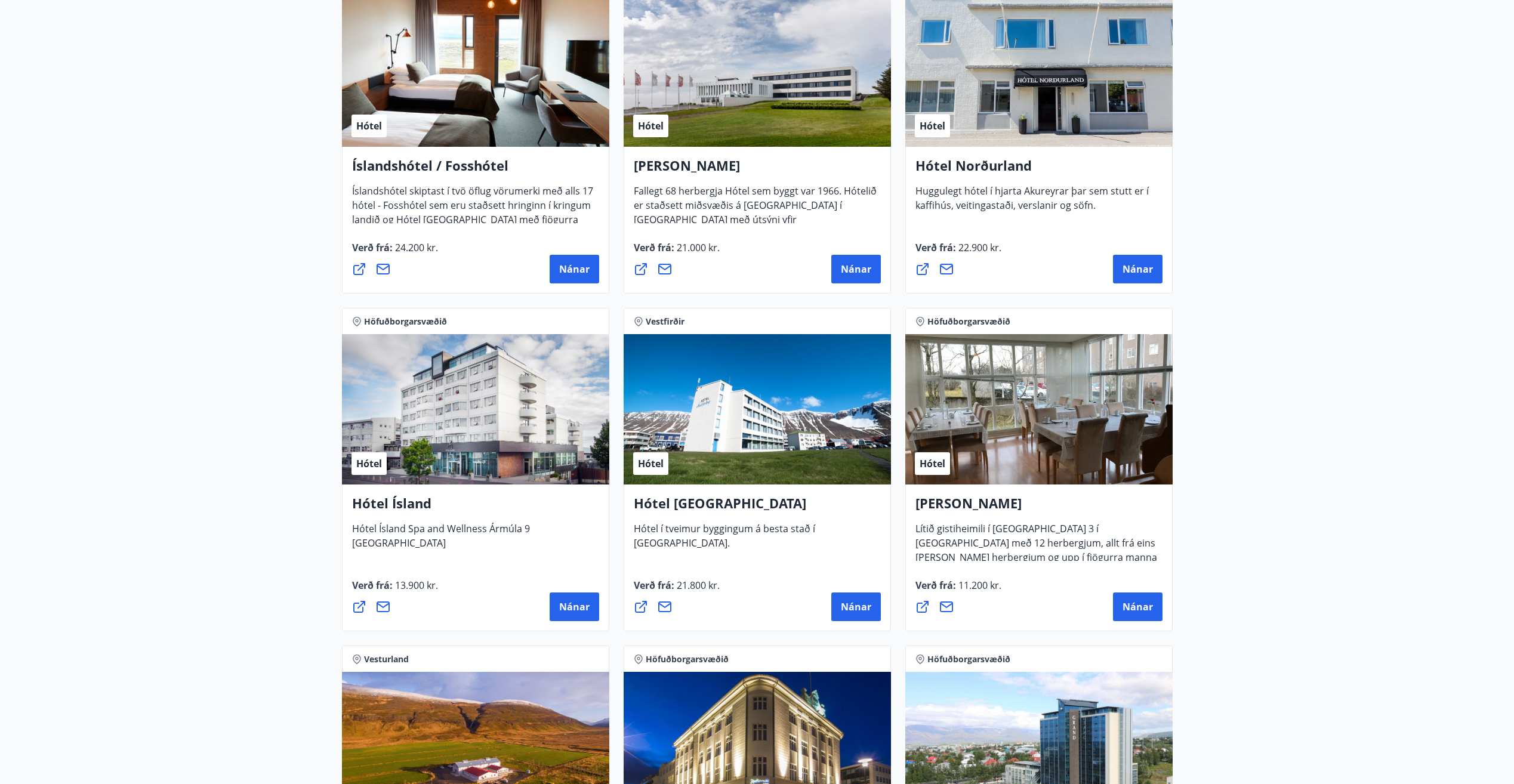
click at [1383, 335] on main "29 Tilboð fundin Svæði Allt Tegund Allt [PERSON_NAME] Höfuðborgarsvæðið, Suðurl…" at bounding box center [757, 213] width 1514 height 3552
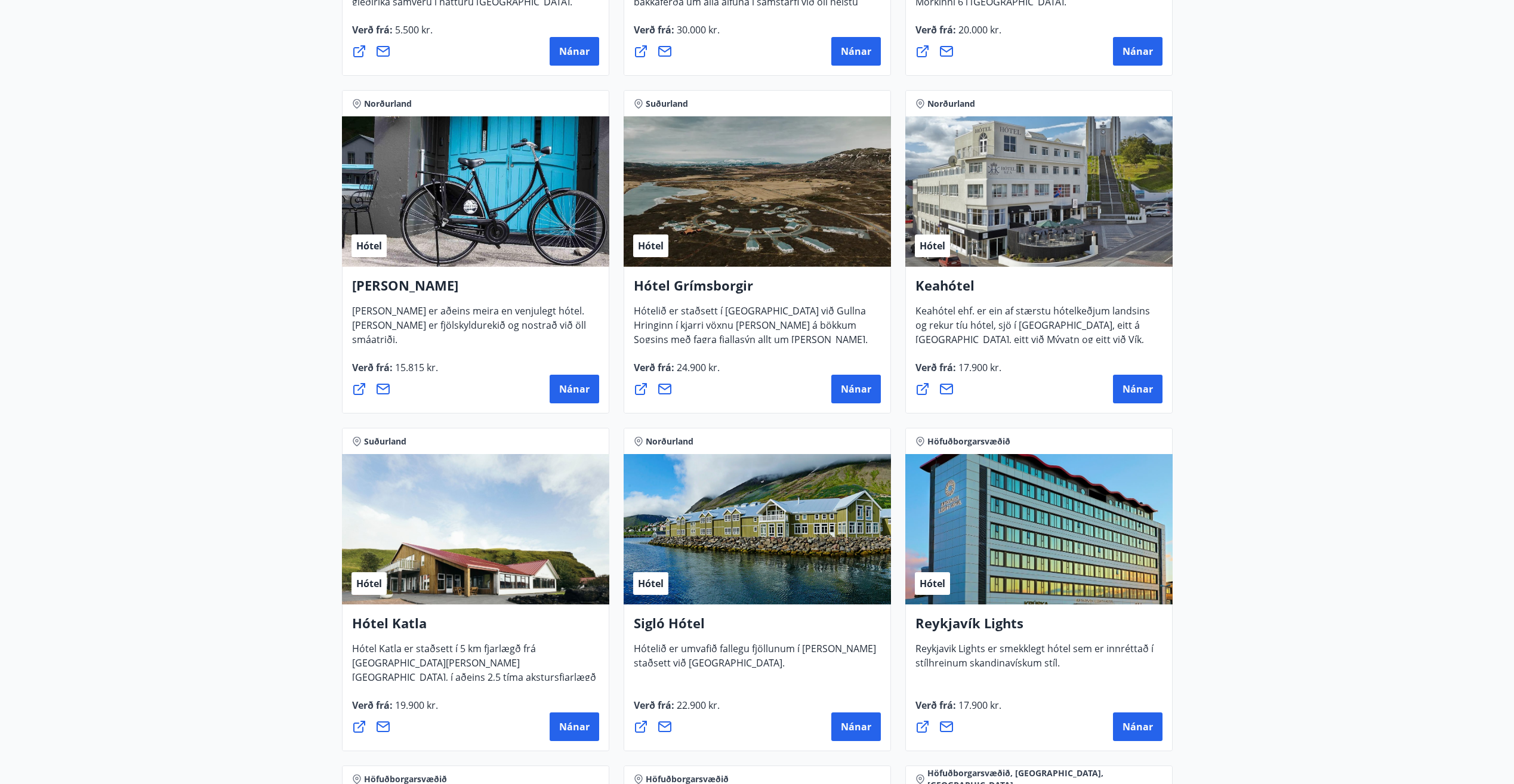
scroll to position [478, 0]
click at [858, 391] on span "Nánar" at bounding box center [856, 389] width 30 height 13
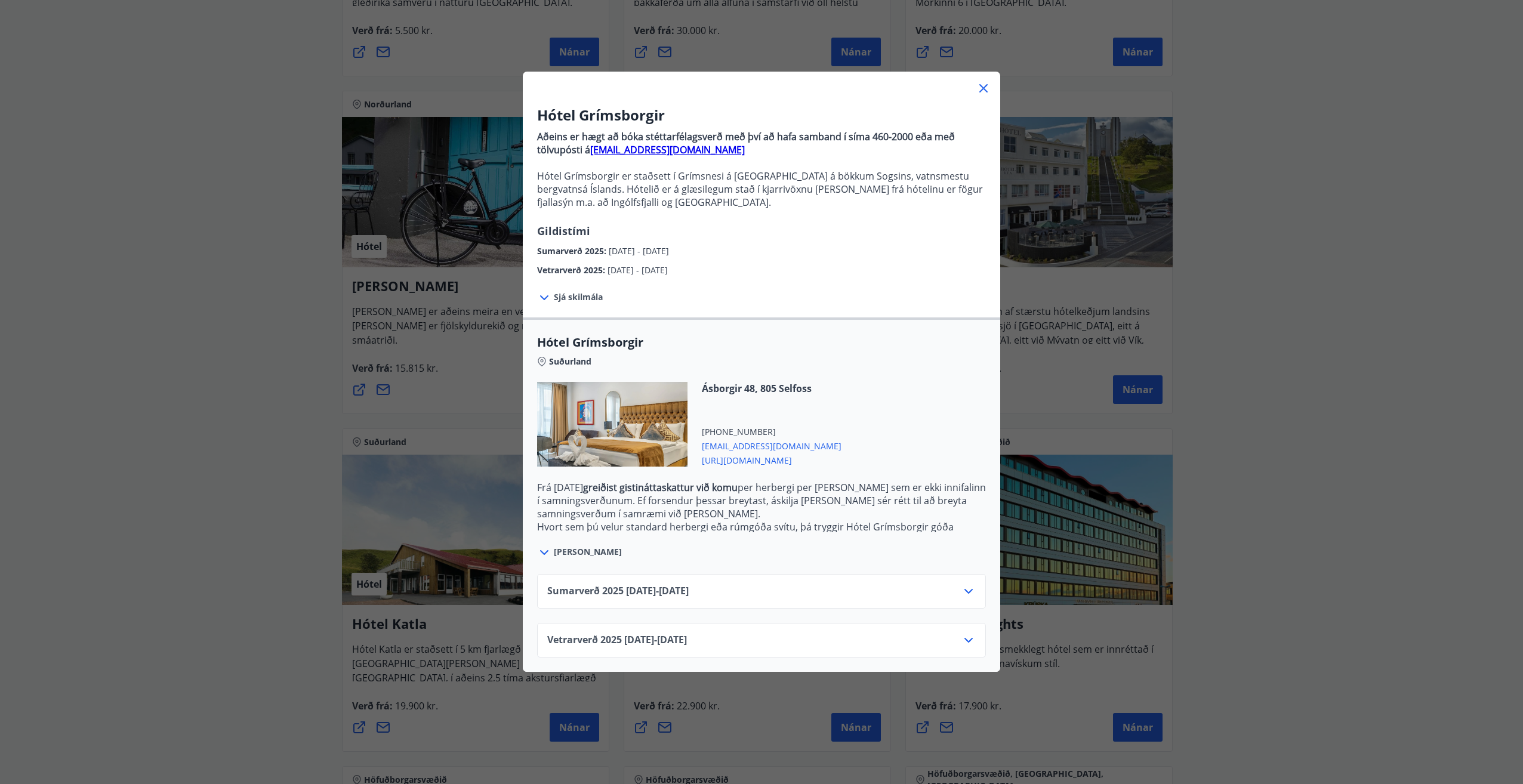
click at [963, 634] on icon at bounding box center [968, 640] width 14 height 14
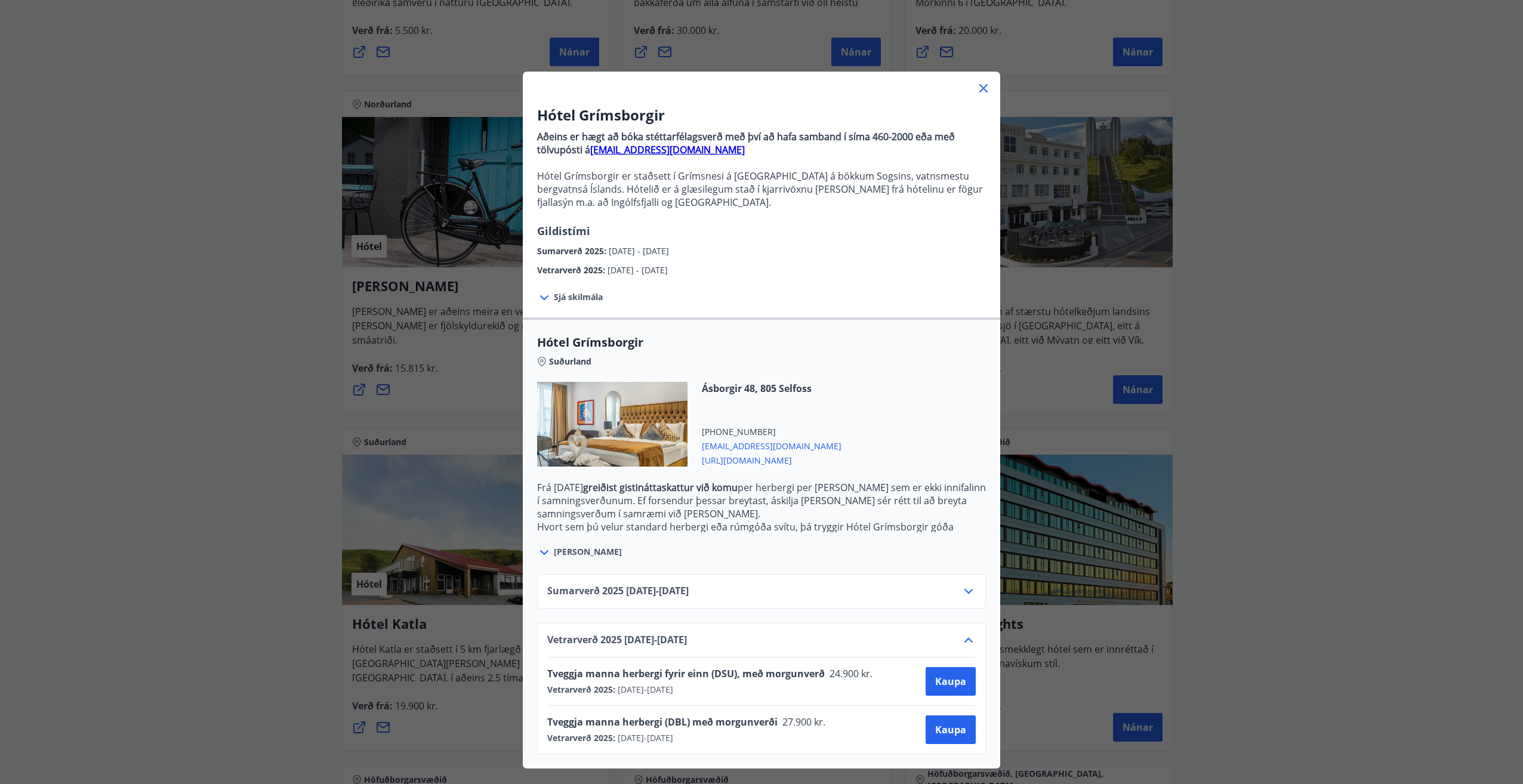
click at [982, 90] on icon at bounding box center [983, 88] width 14 height 14
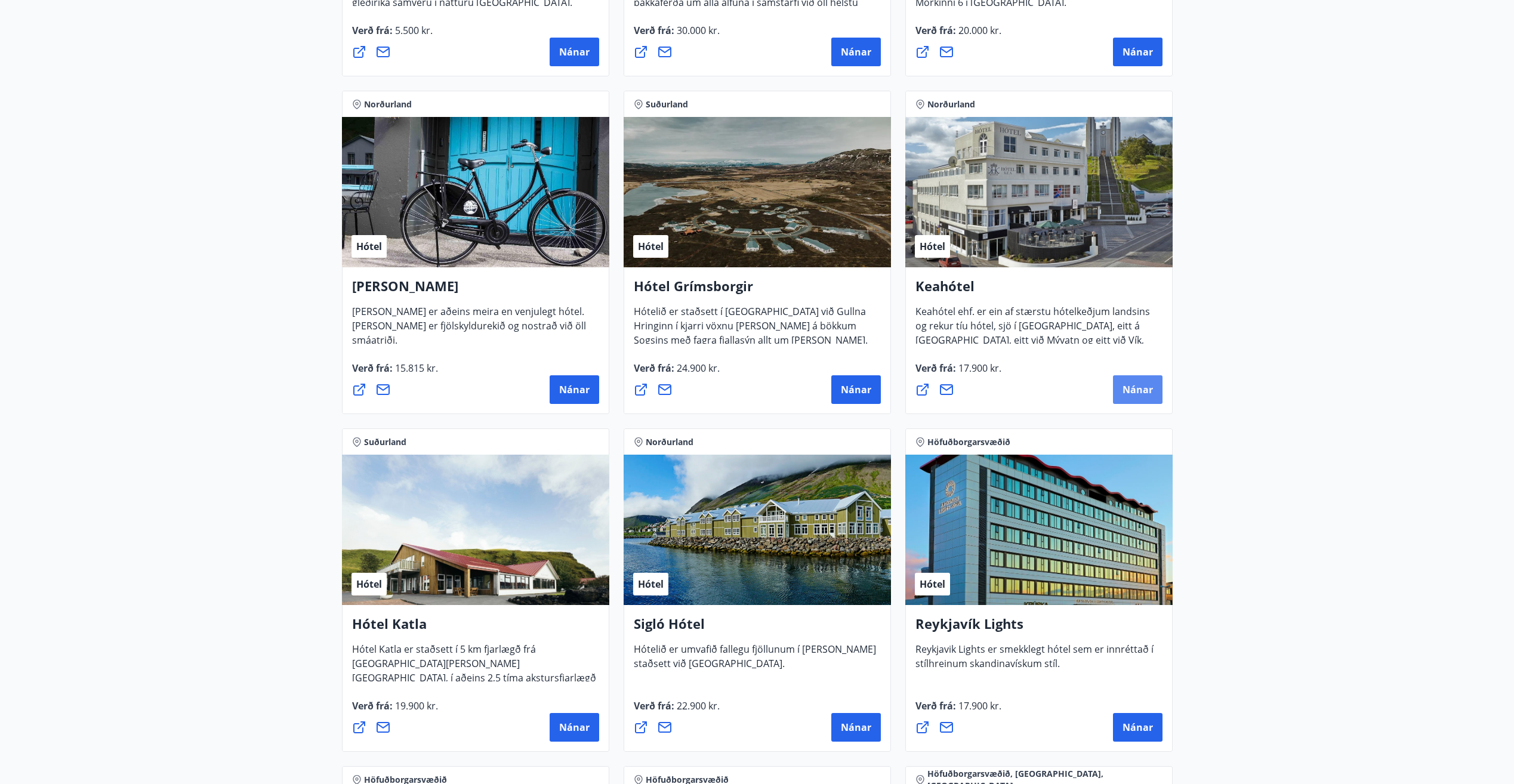
click at [1149, 383] on span "Nánar" at bounding box center [1137, 389] width 30 height 13
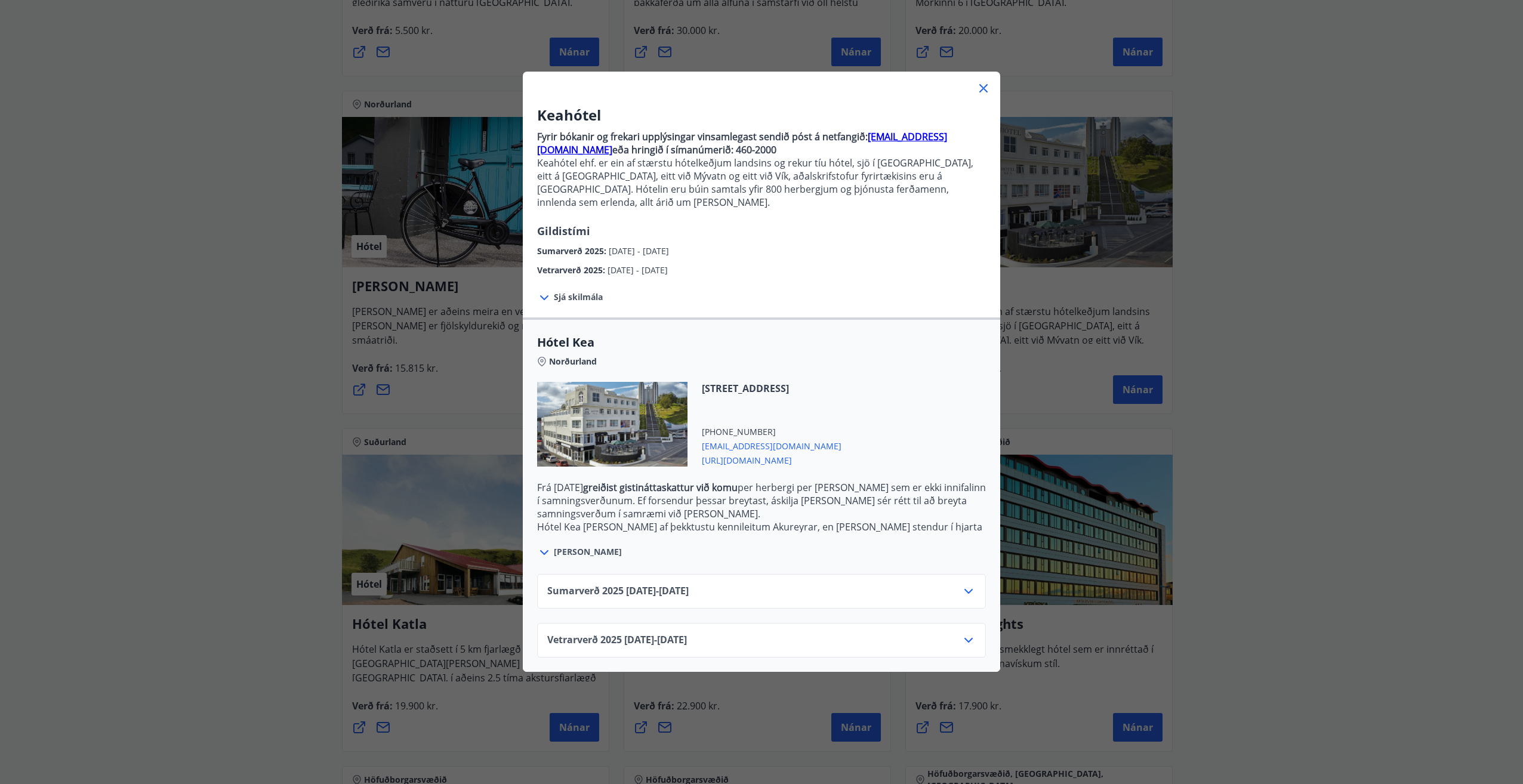
click at [969, 633] on icon at bounding box center [968, 640] width 14 height 14
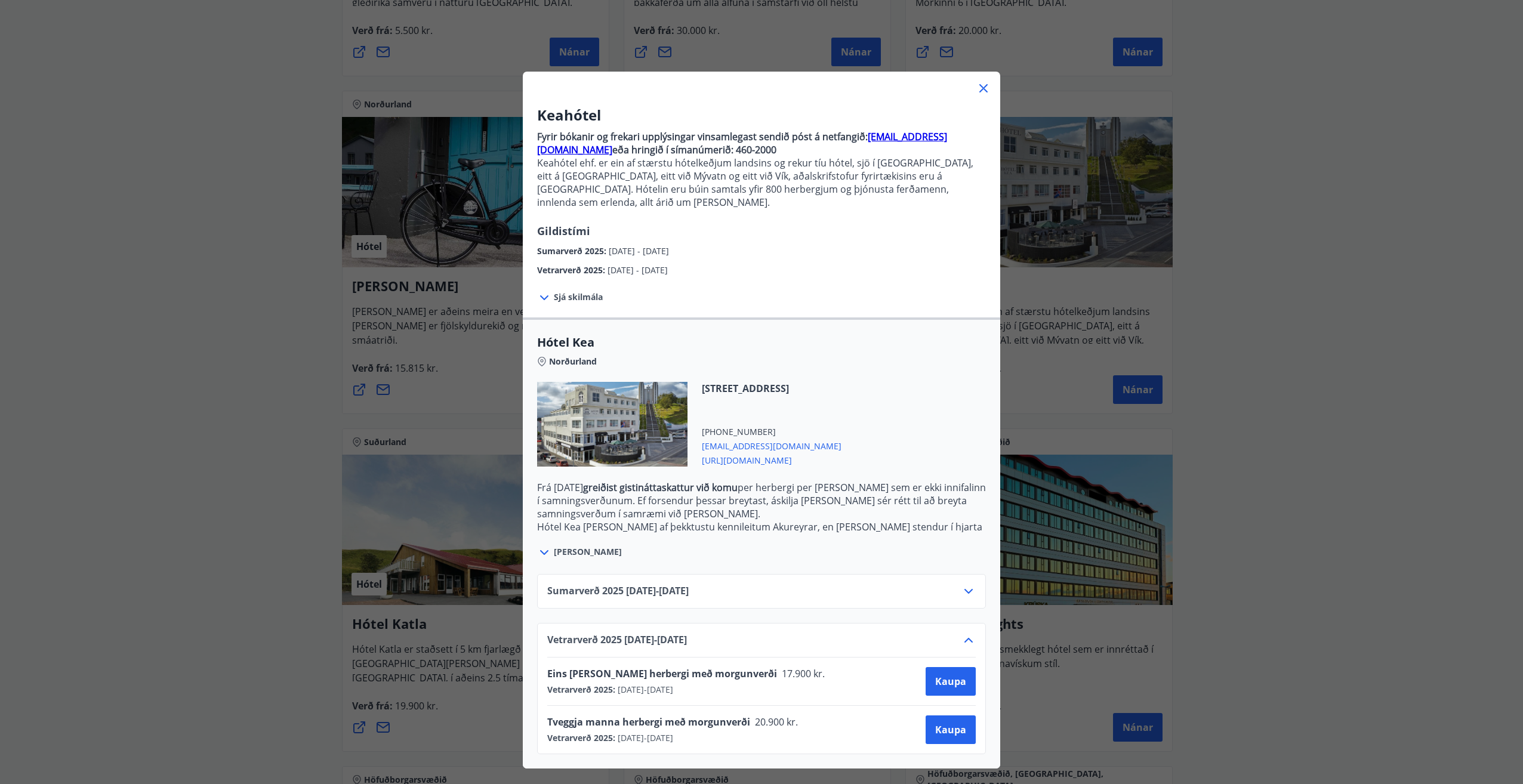
click at [979, 90] on icon at bounding box center [983, 88] width 14 height 14
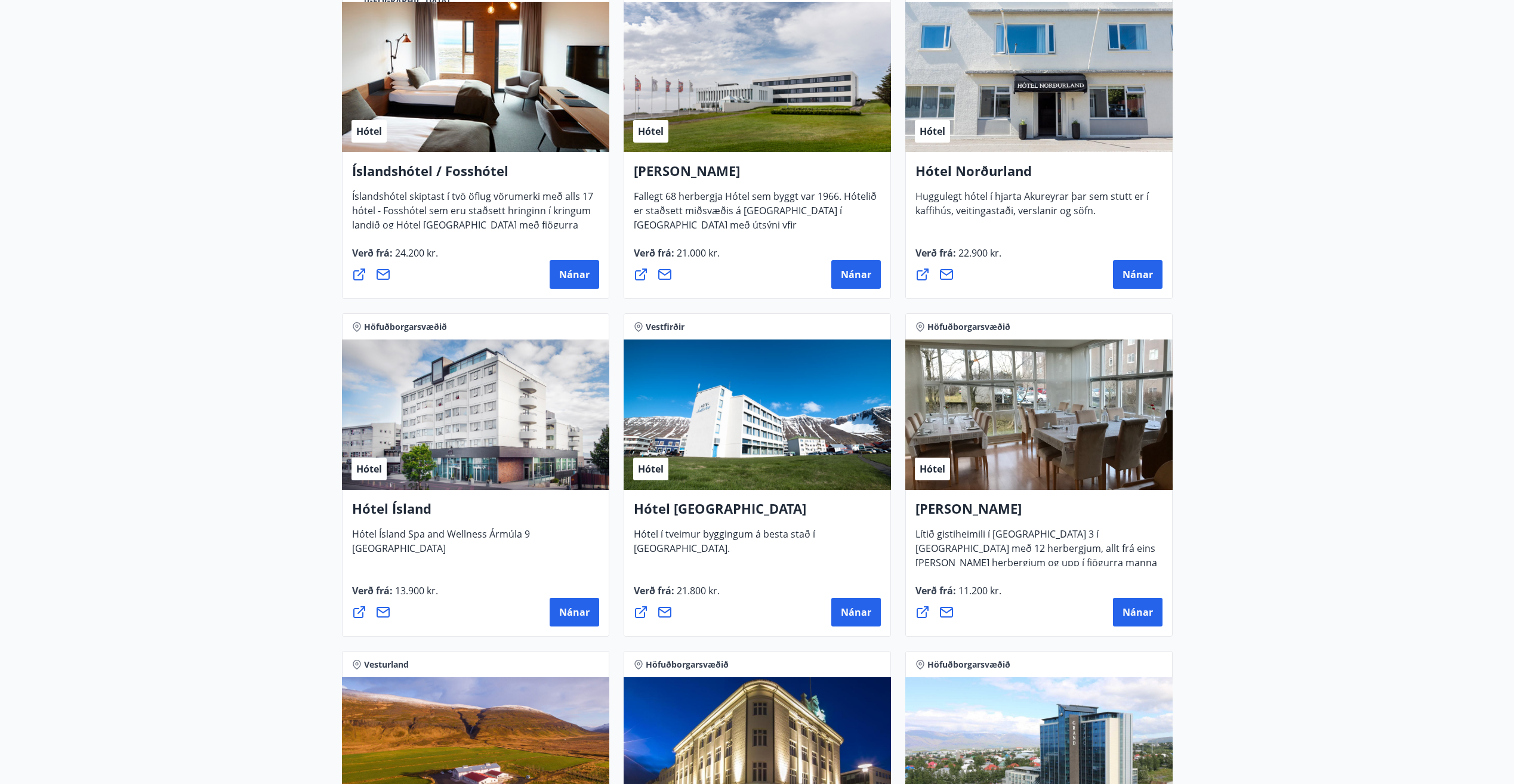
scroll to position [1819, 0]
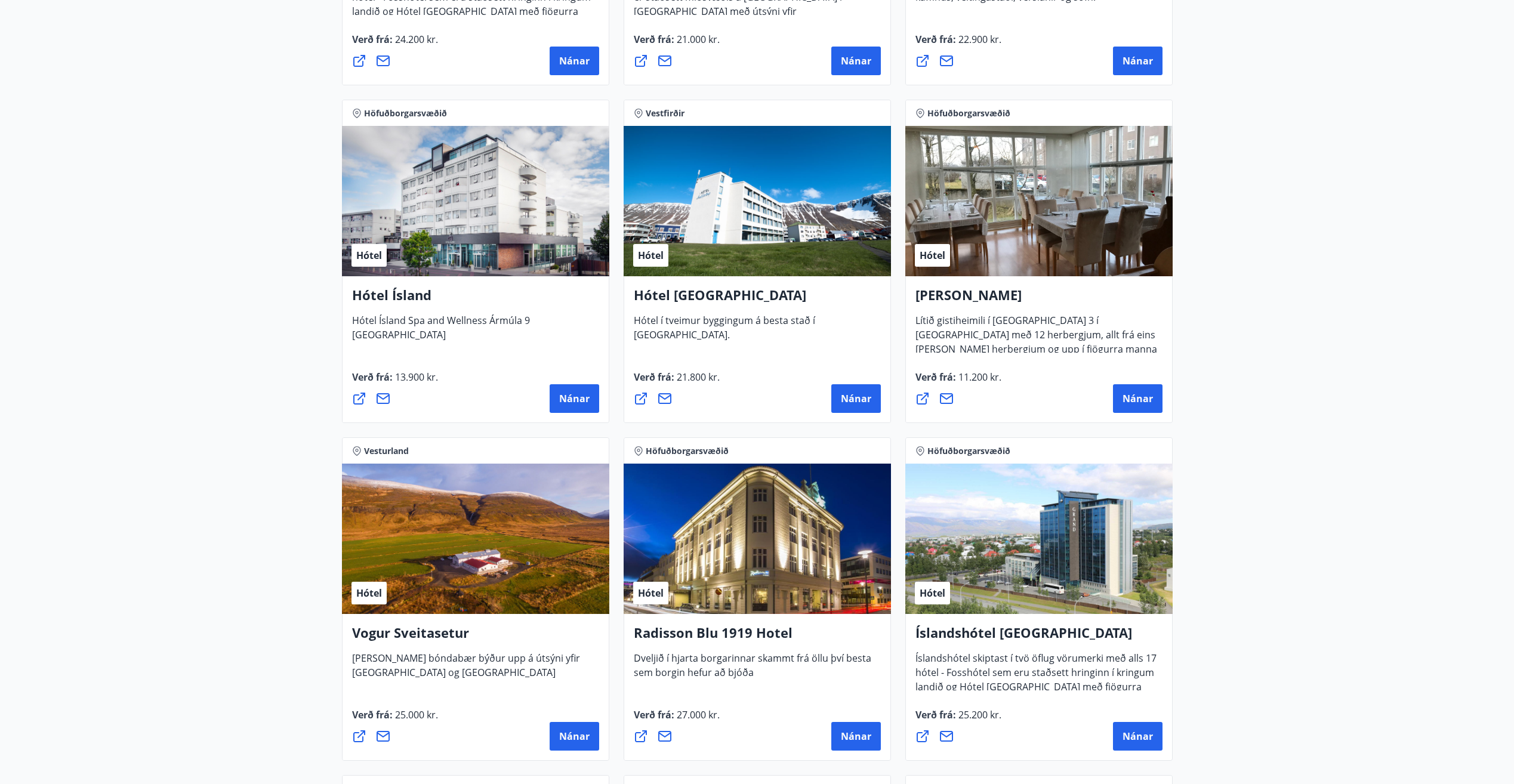
click at [1371, 335] on main "29 Tilboð fundin Svæði Allt Tegund Allt [PERSON_NAME] Höfuðborgarsvæðið, Suðurl…" at bounding box center [757, 5] width 1514 height 3552
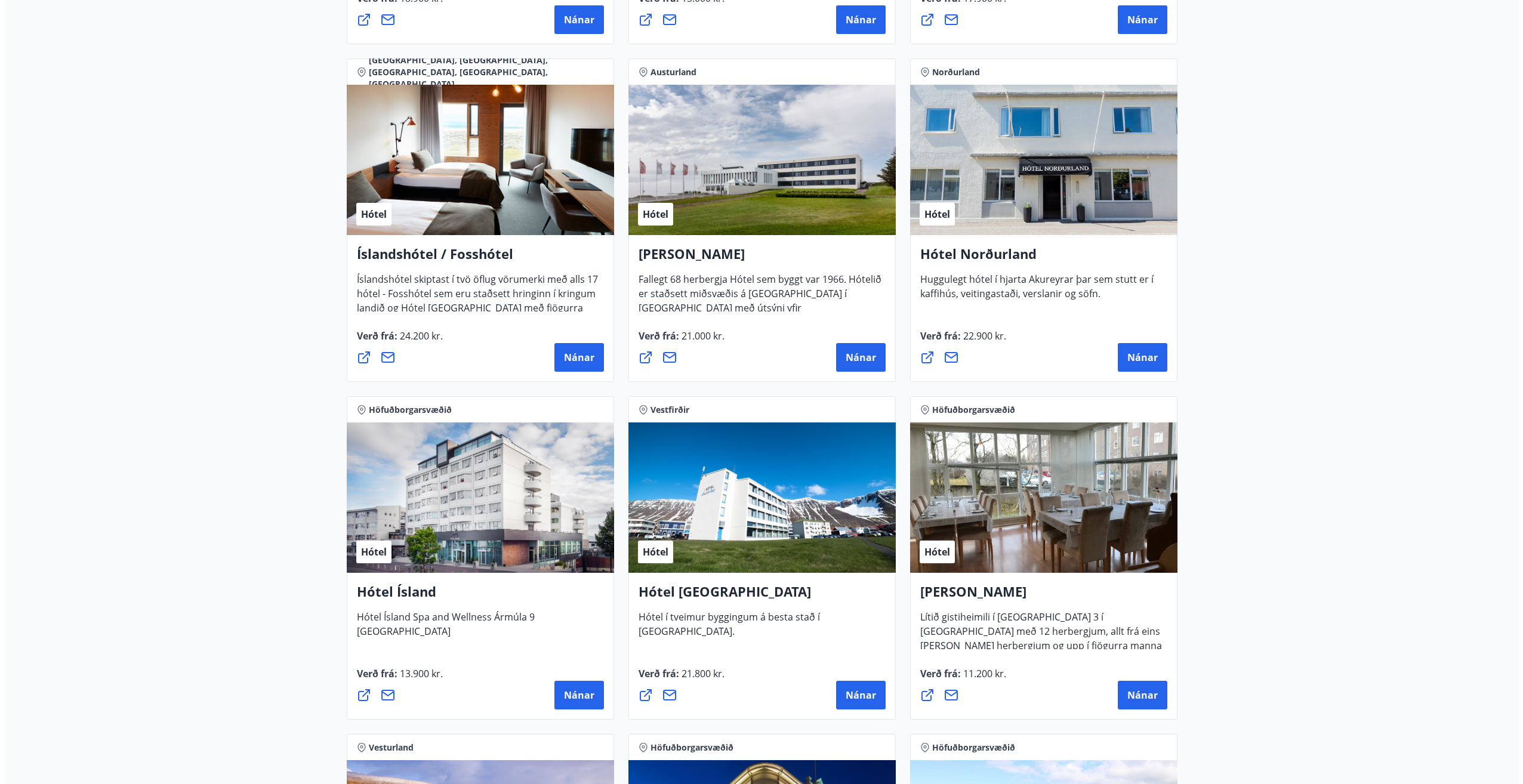
scroll to position [1521, 0]
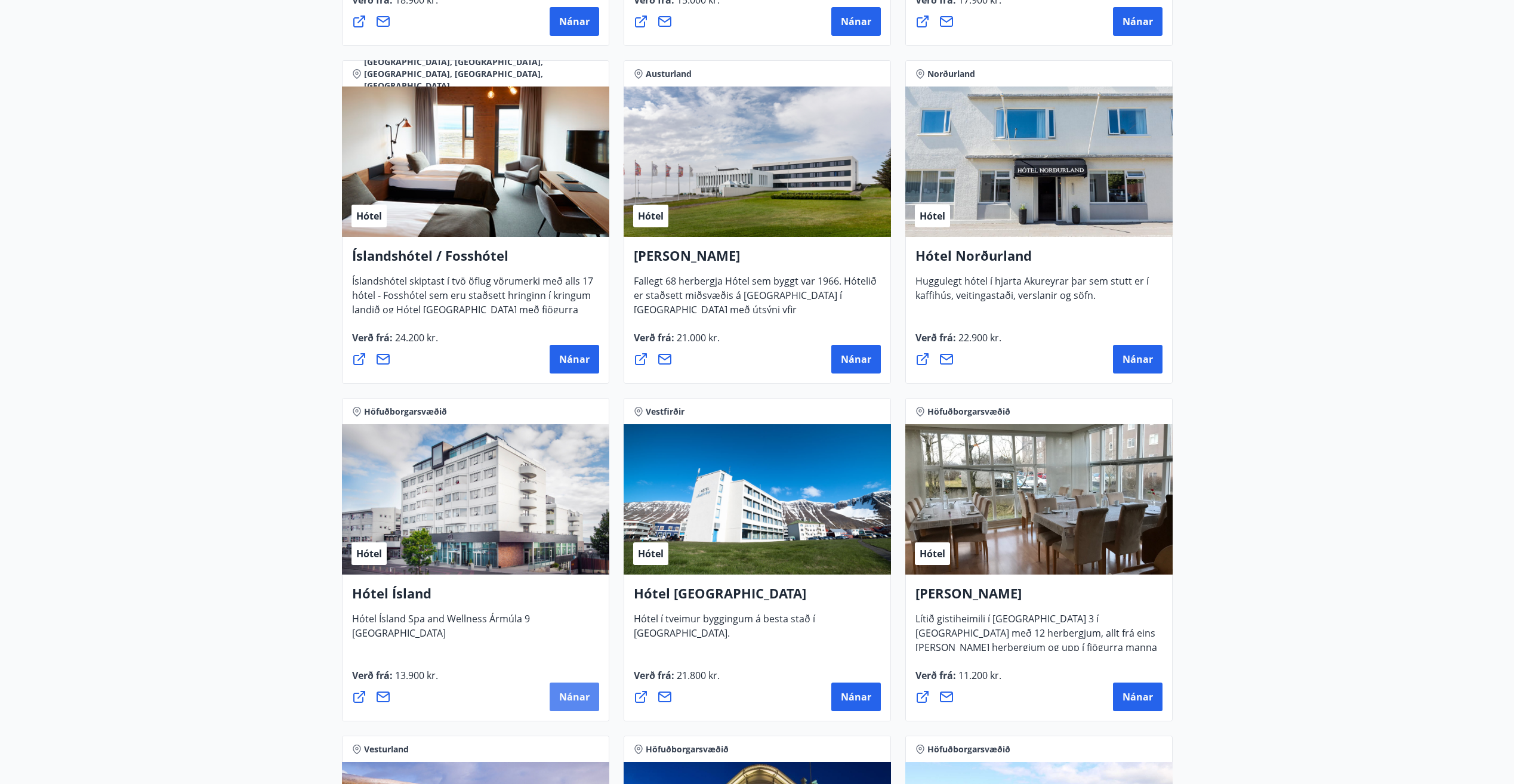
click at [572, 692] on span "Nánar" at bounding box center [574, 696] width 30 height 13
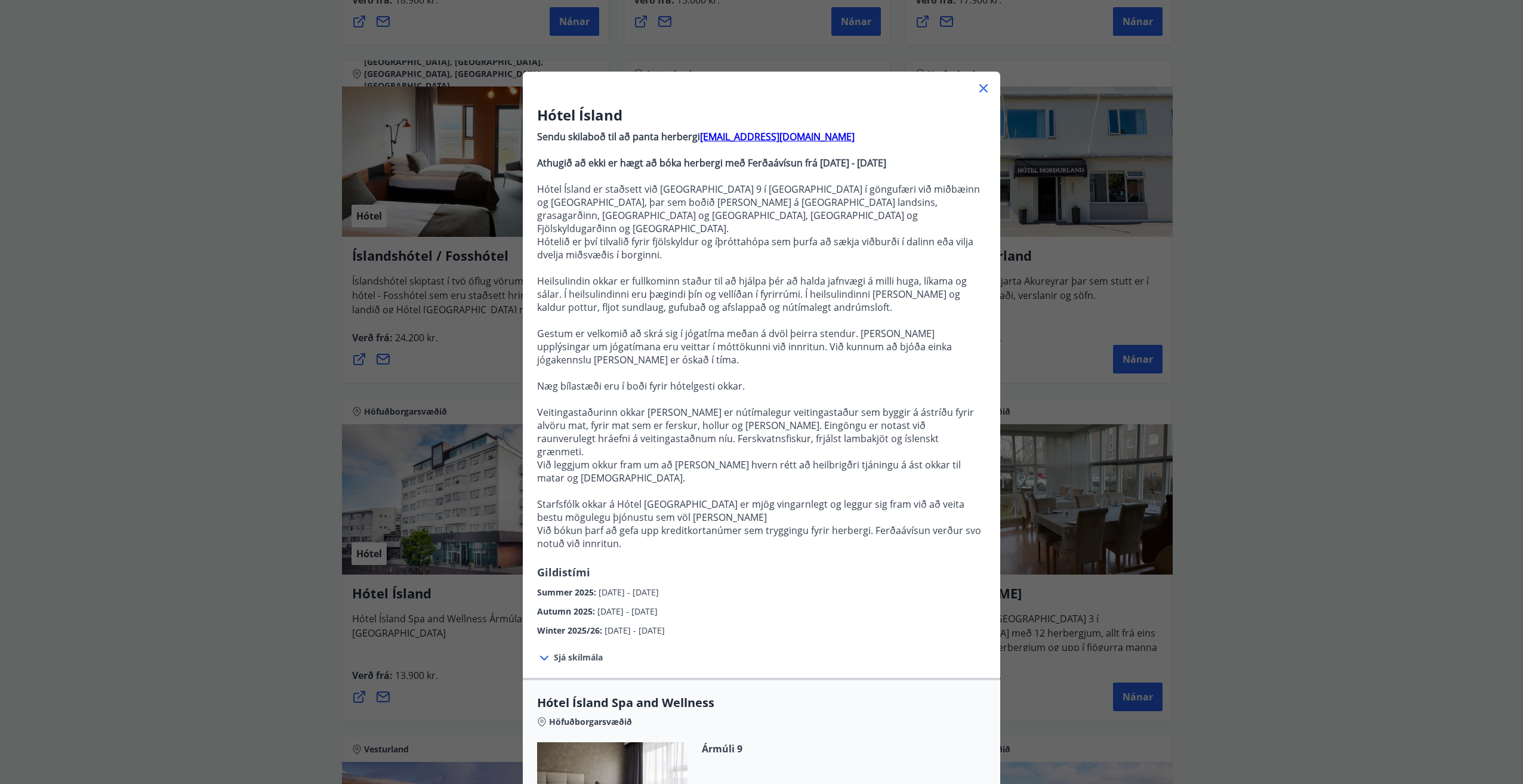
click at [881, 637] on div "Sjá skilmála Við bókun/innritun þarf að gefa upp kreditkortanúmer sem tryggingu…" at bounding box center [762, 657] width 478 height 40
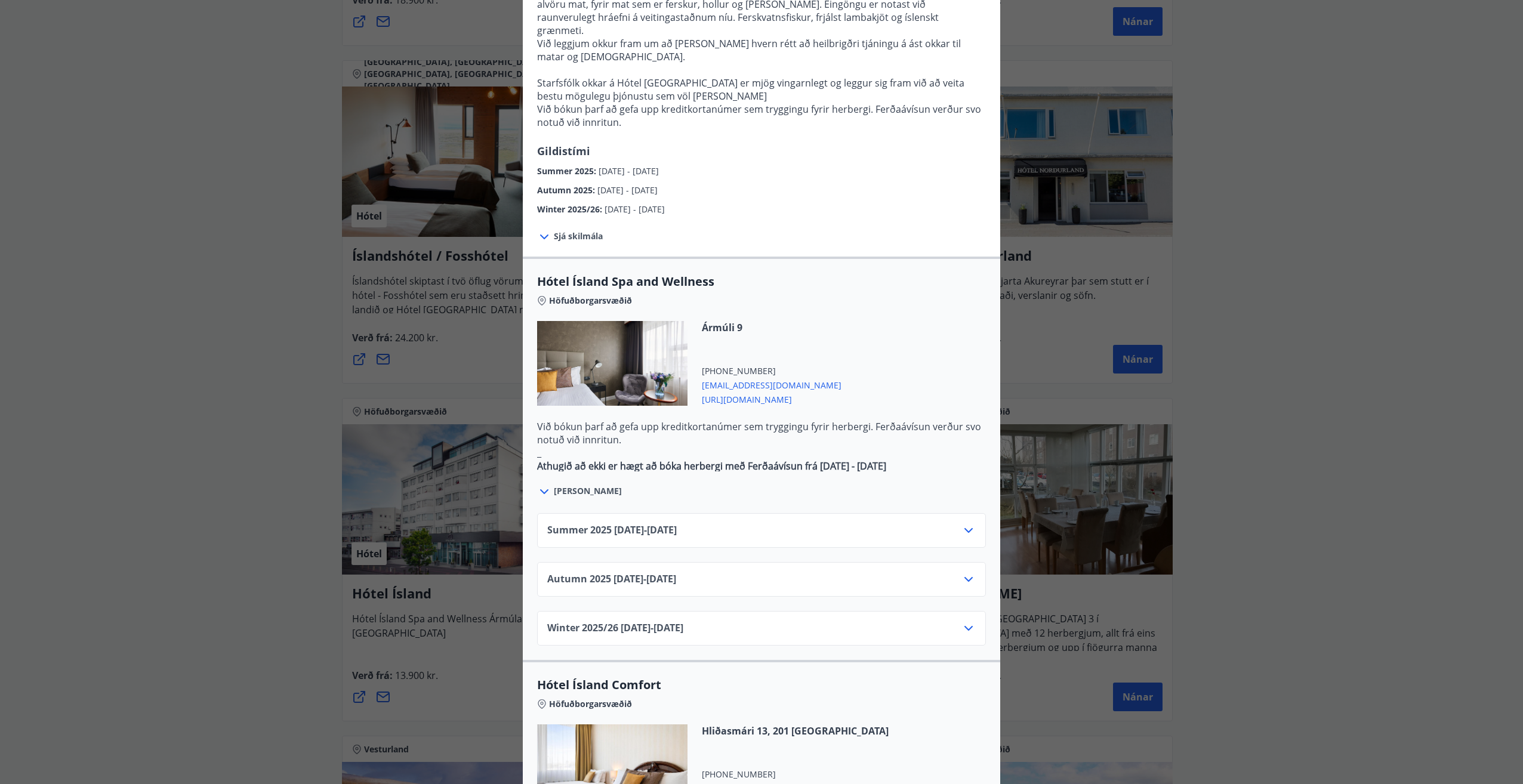
scroll to position [597, 0]
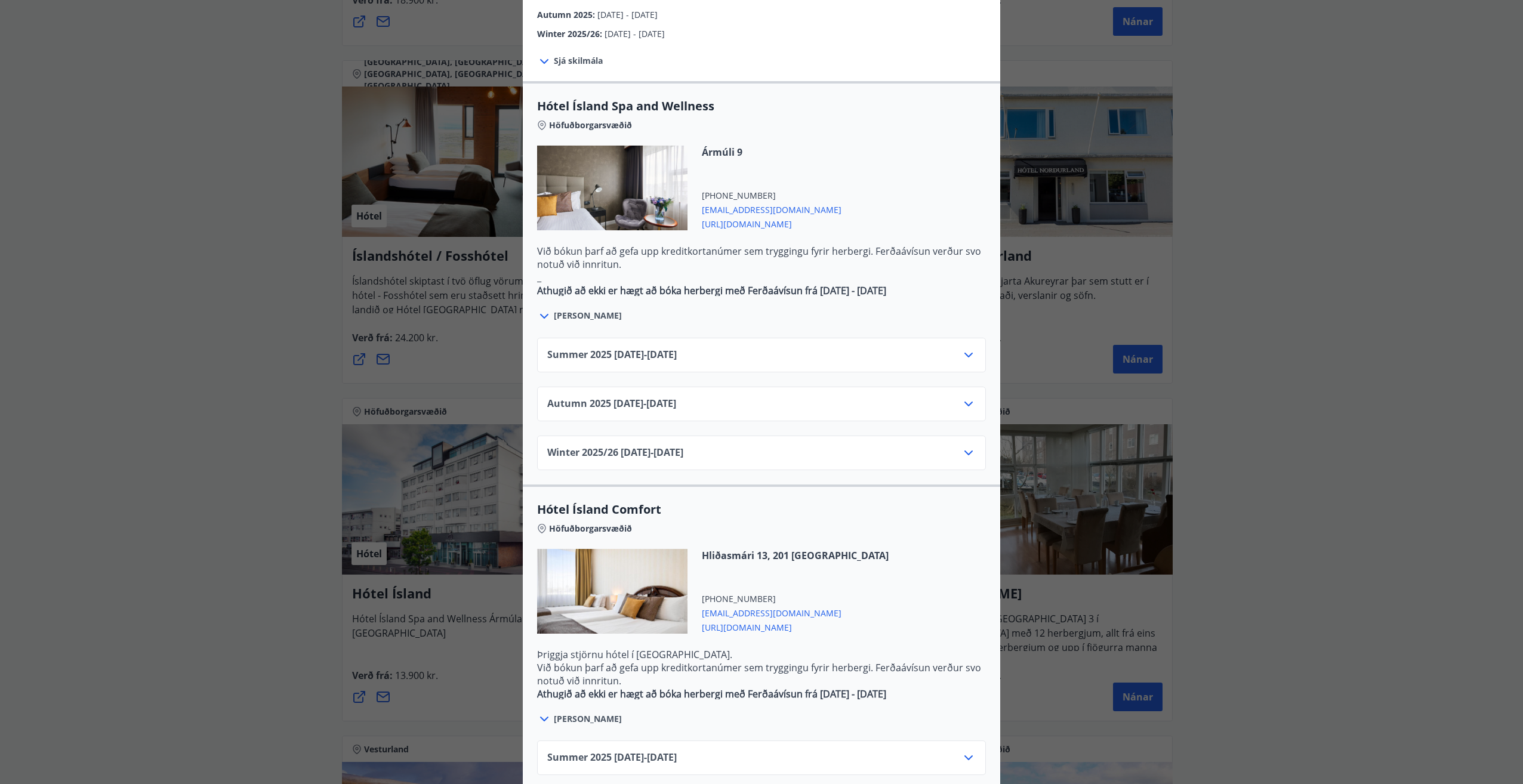
click at [964, 401] on icon at bounding box center [968, 403] width 8 height 5
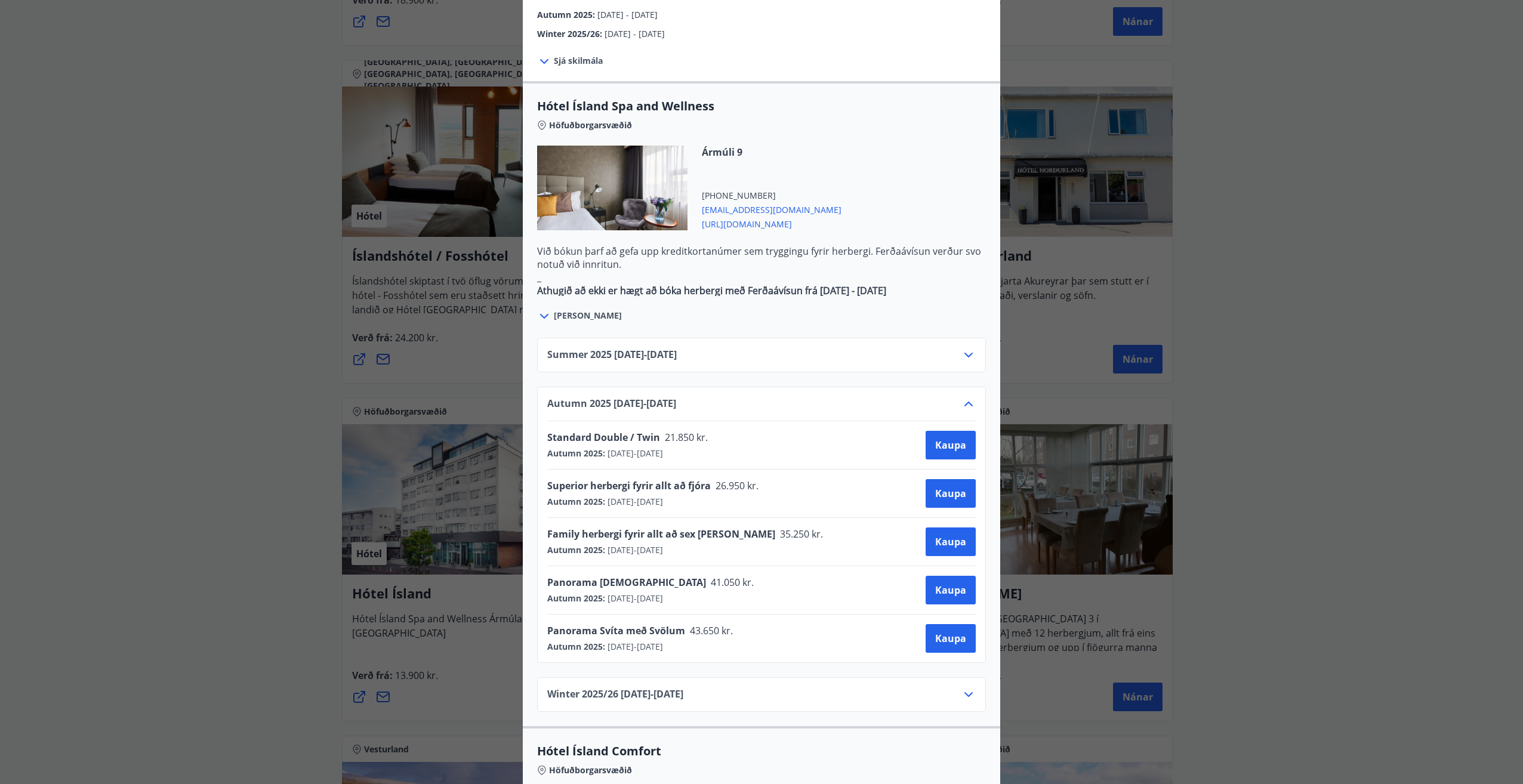
click at [962, 397] on icon at bounding box center [968, 403] width 14 height 14
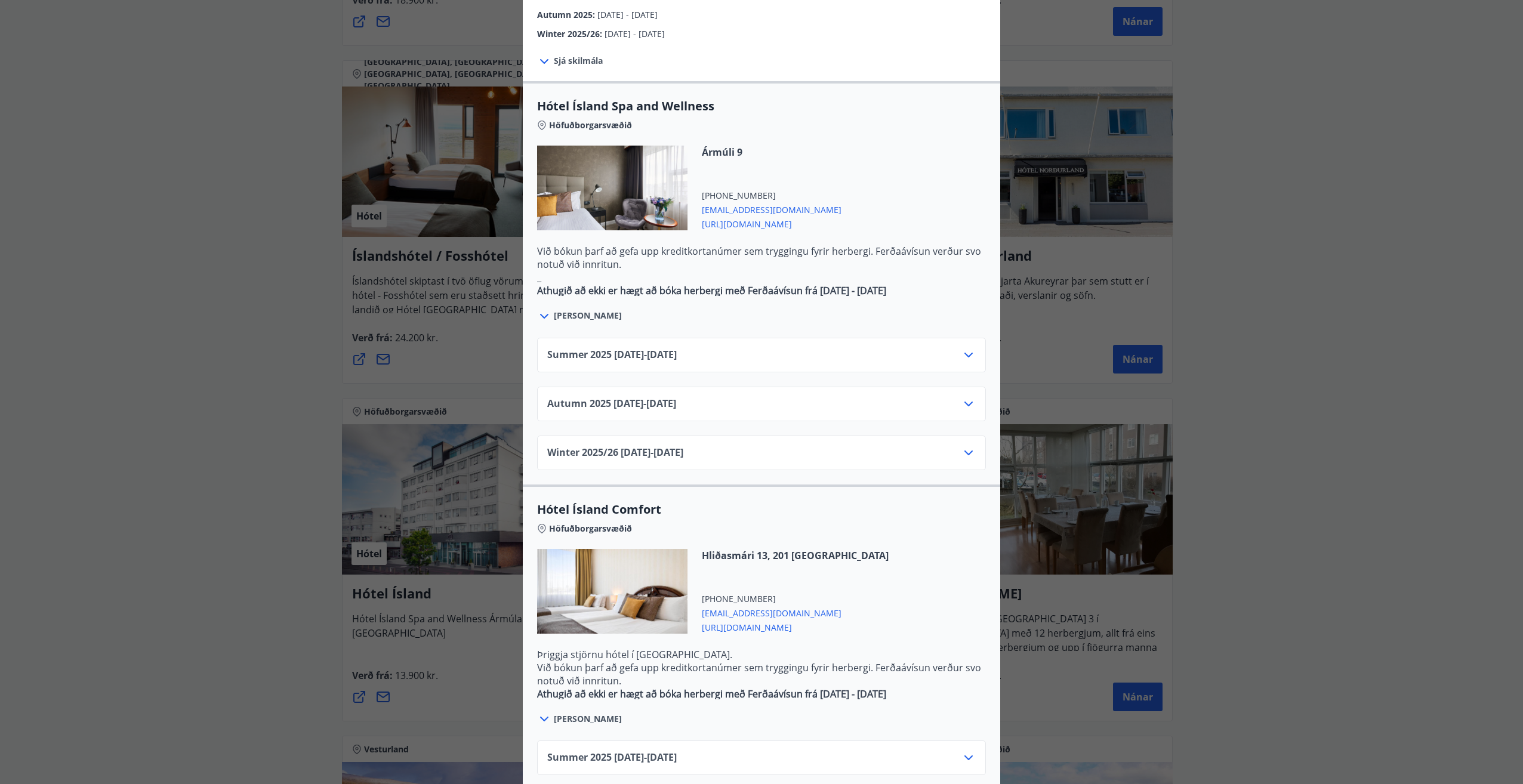
click at [962, 446] on icon at bounding box center [968, 453] width 14 height 14
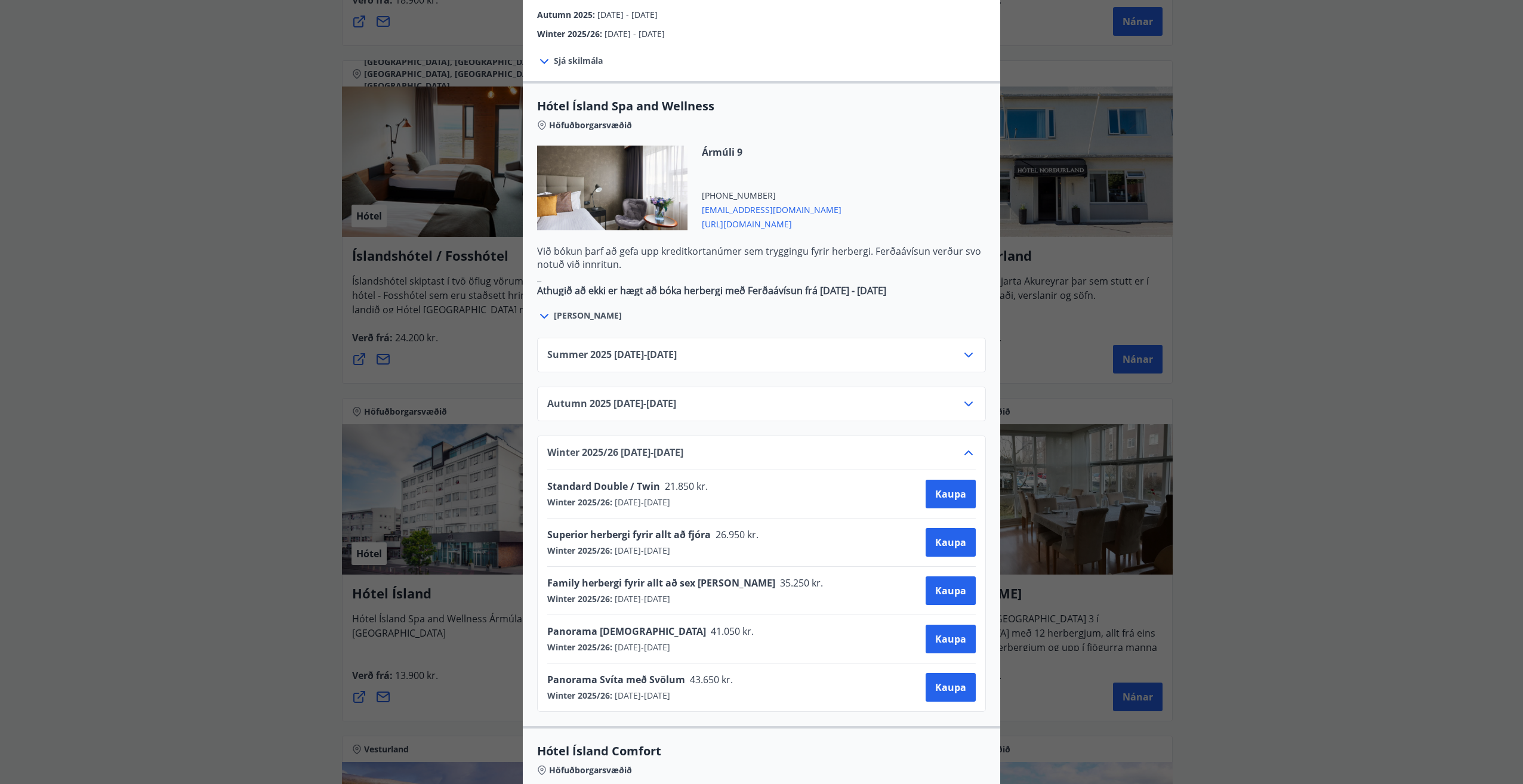
click at [966, 446] on icon at bounding box center [968, 453] width 14 height 14
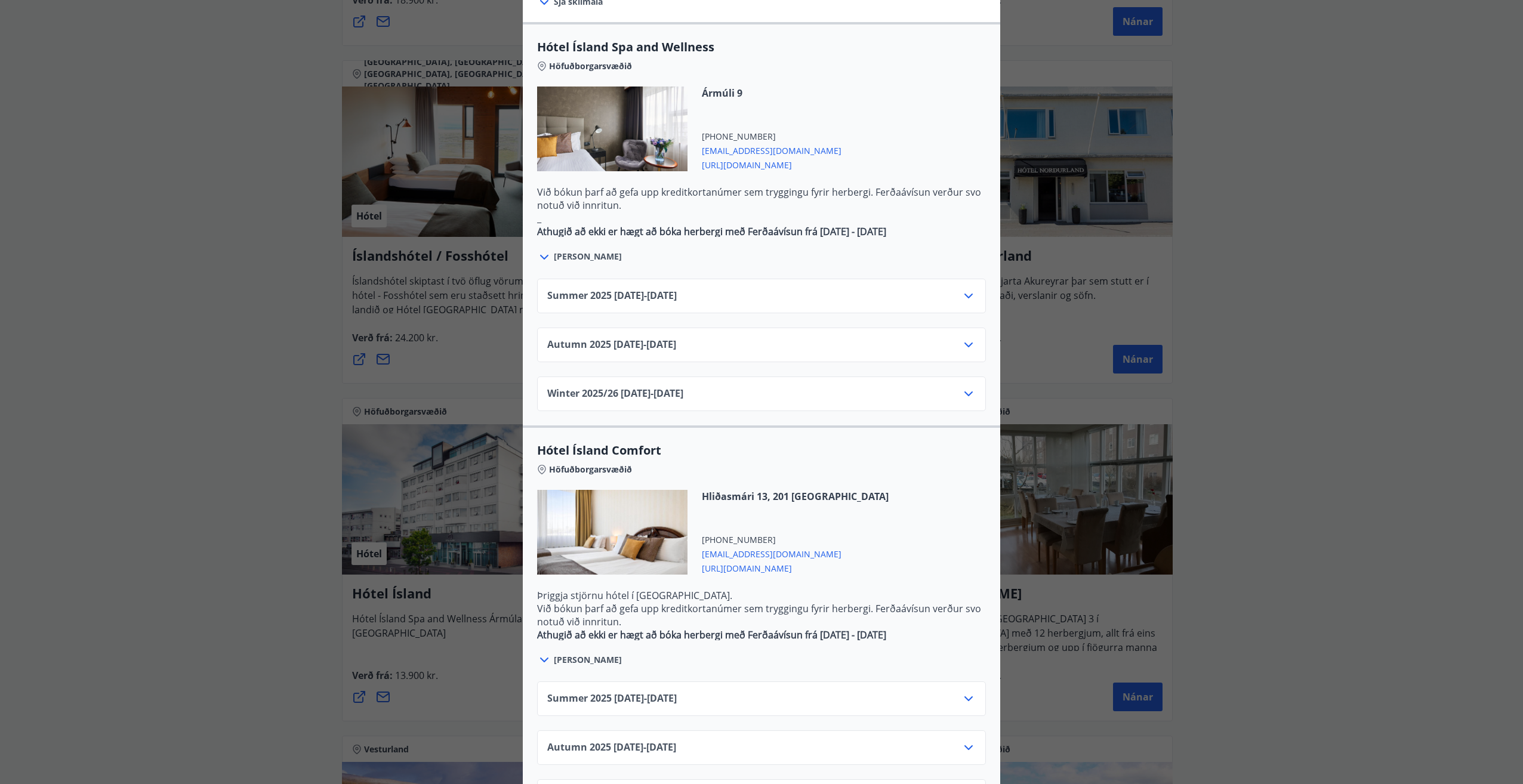
scroll to position [669, 0]
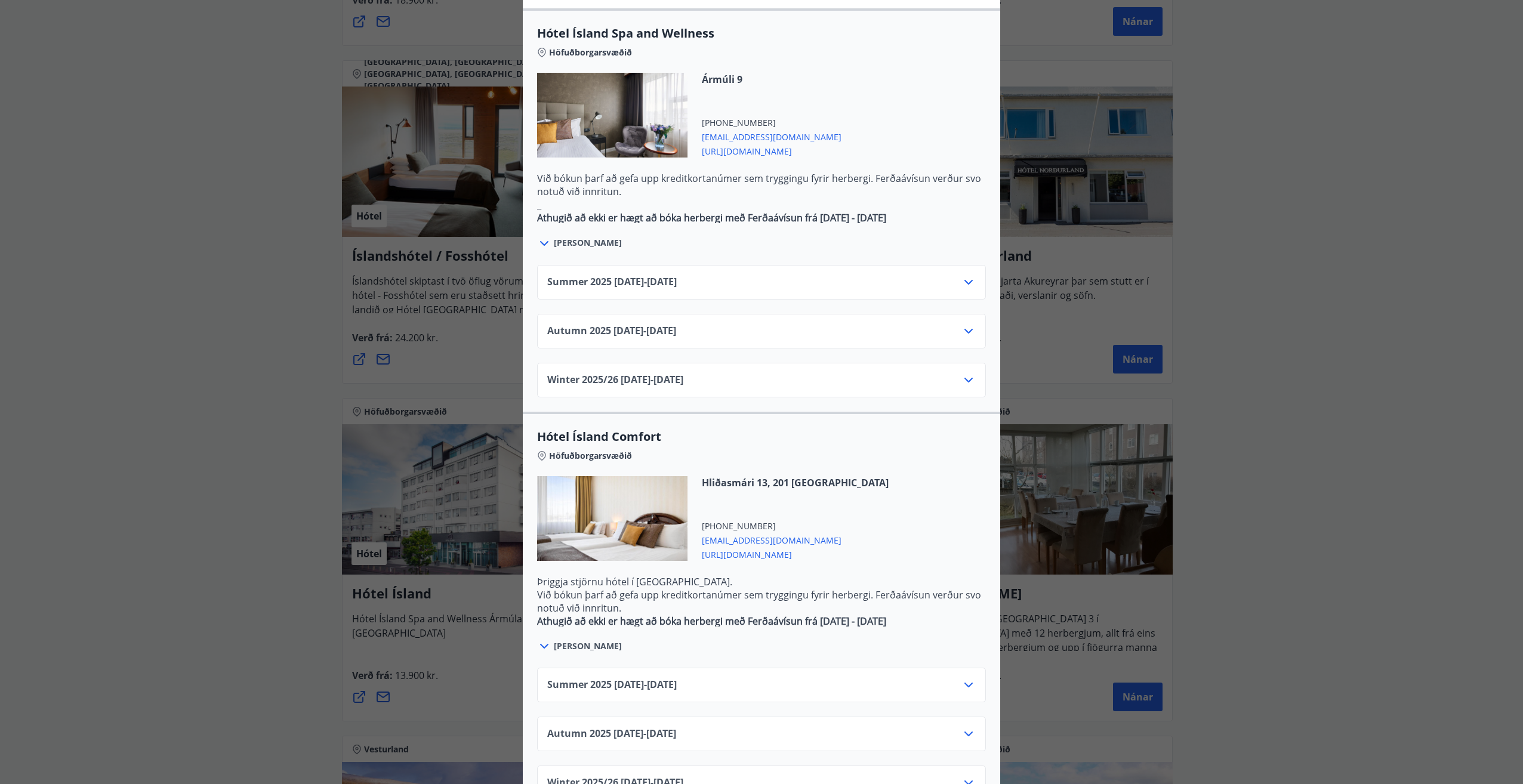
click at [972, 765] on div "Winter 2025/[PHONE_NUMBER][DATE] - [DATE]" at bounding box center [762, 782] width 449 height 34
click at [962, 775] on icon at bounding box center [968, 782] width 14 height 14
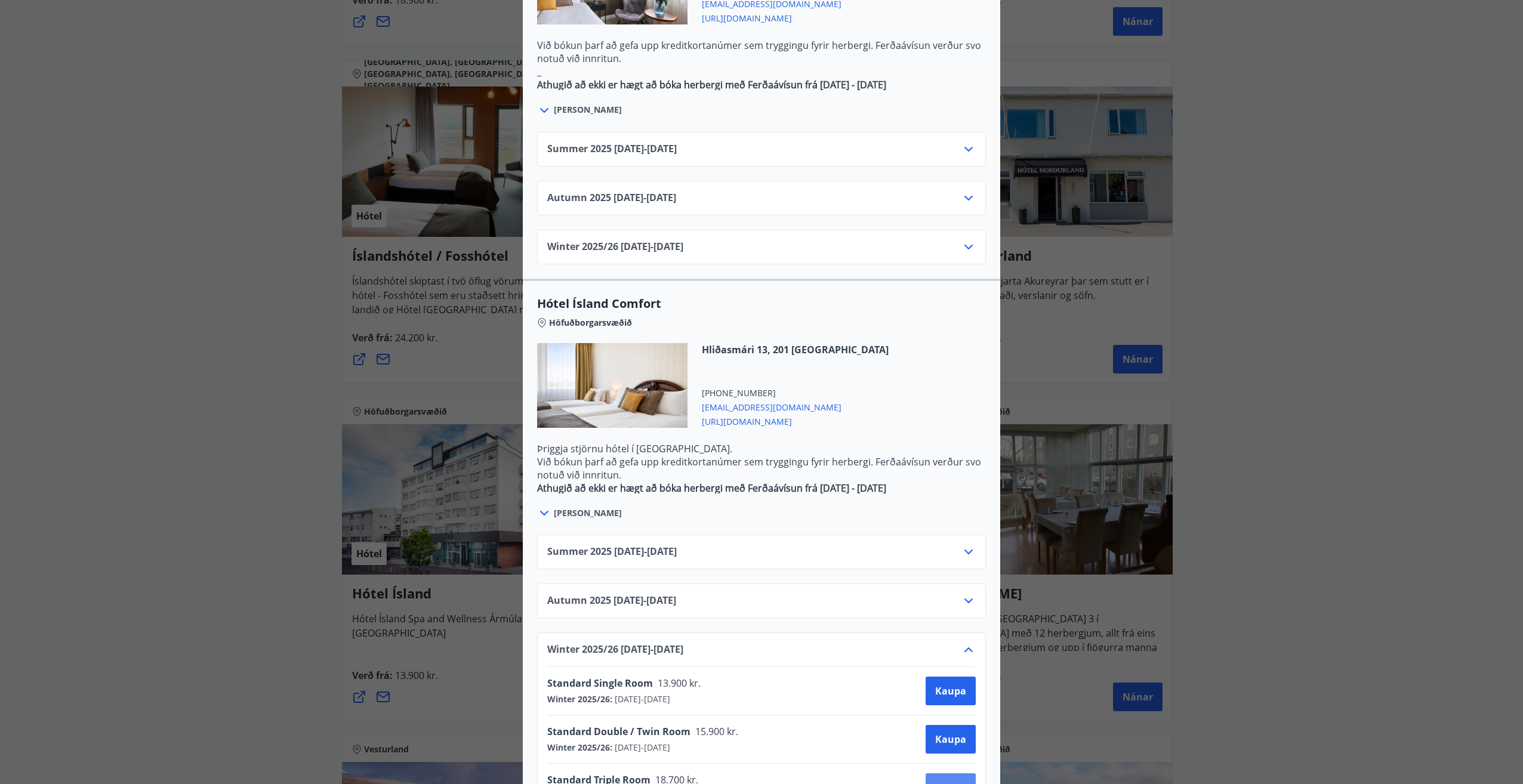
scroll to position [814, 0]
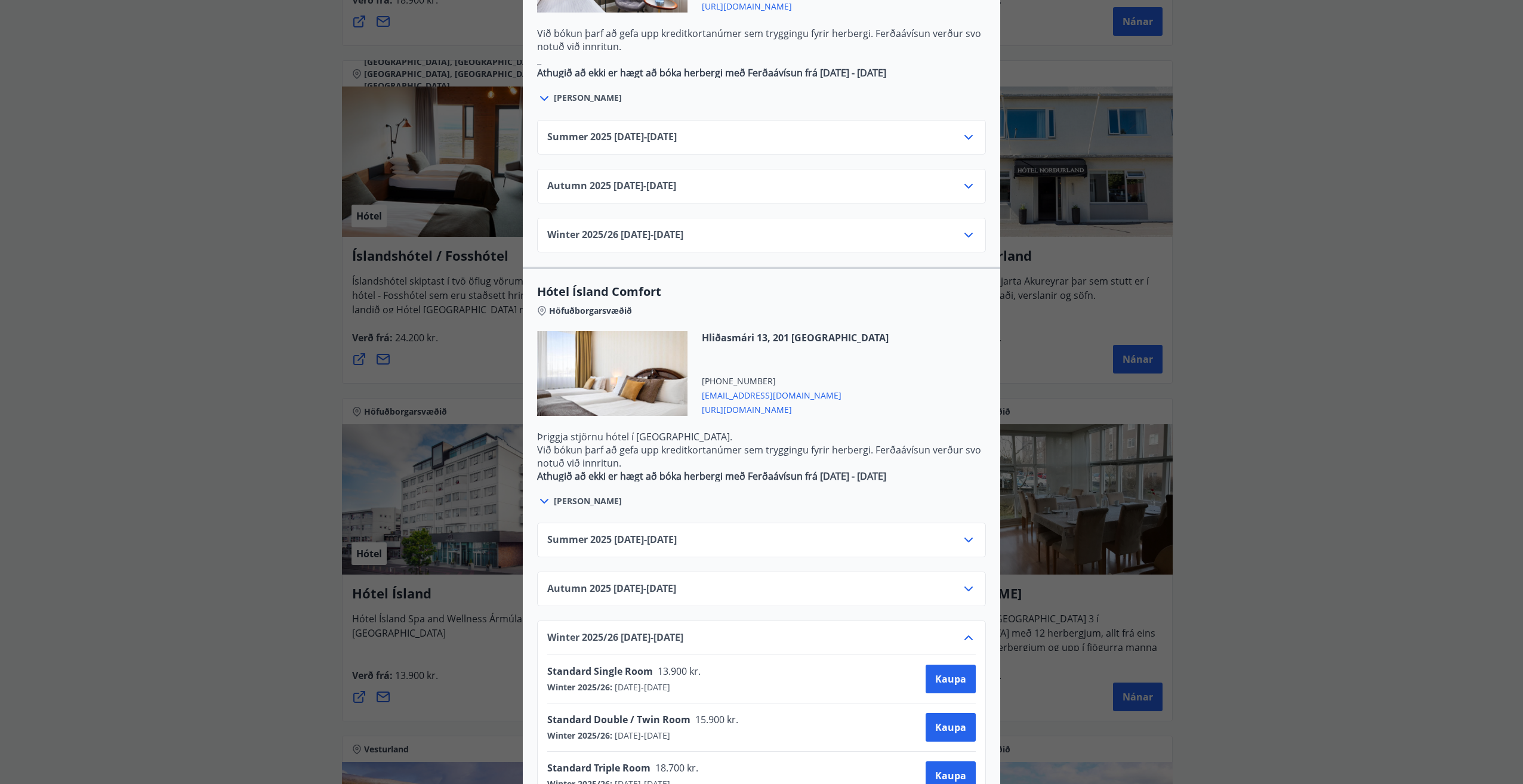
click at [965, 630] on icon at bounding box center [968, 637] width 14 height 14
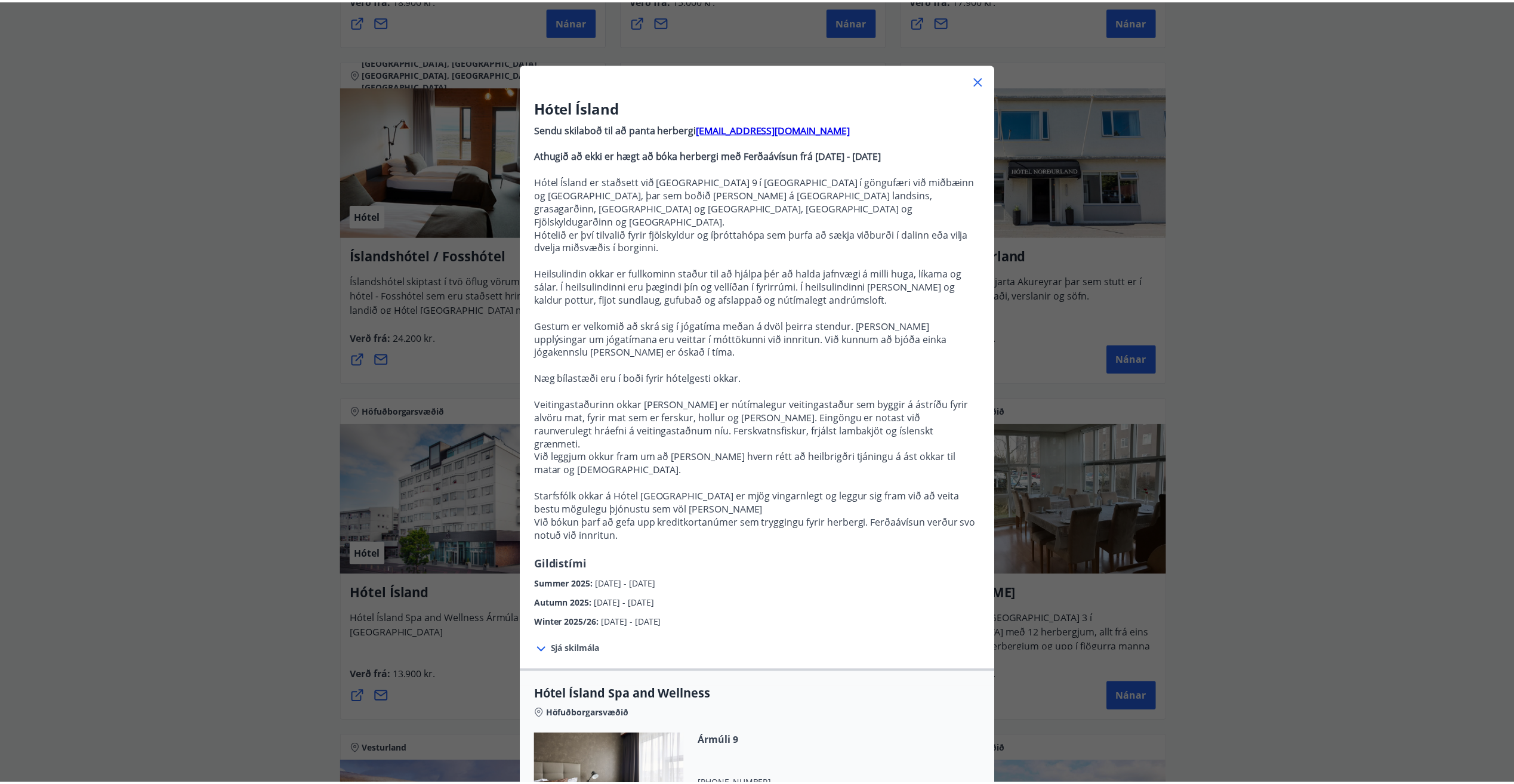
scroll to position [0, 0]
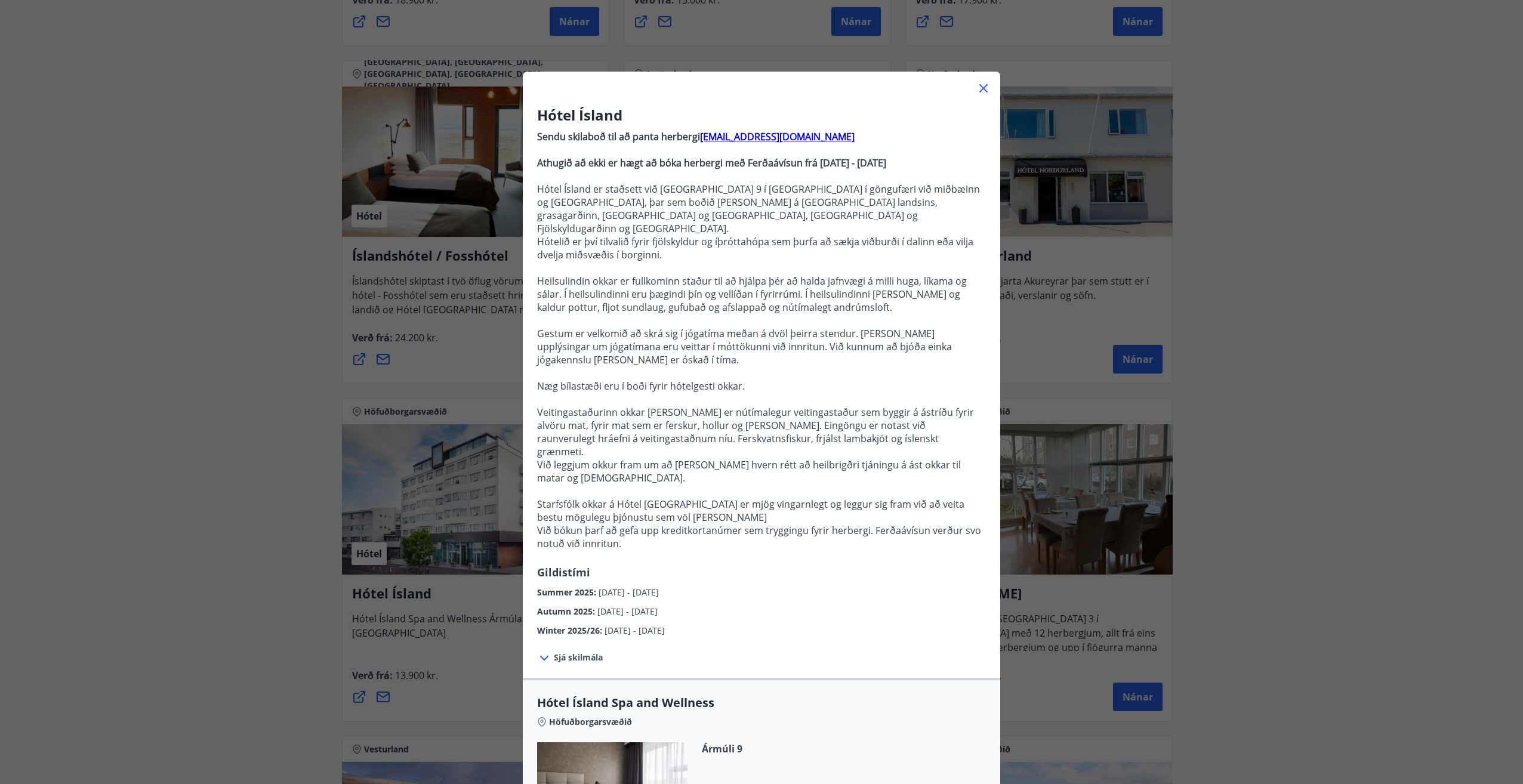
click at [983, 96] on div at bounding box center [762, 83] width 478 height 24
click at [976, 93] on icon at bounding box center [983, 88] width 14 height 14
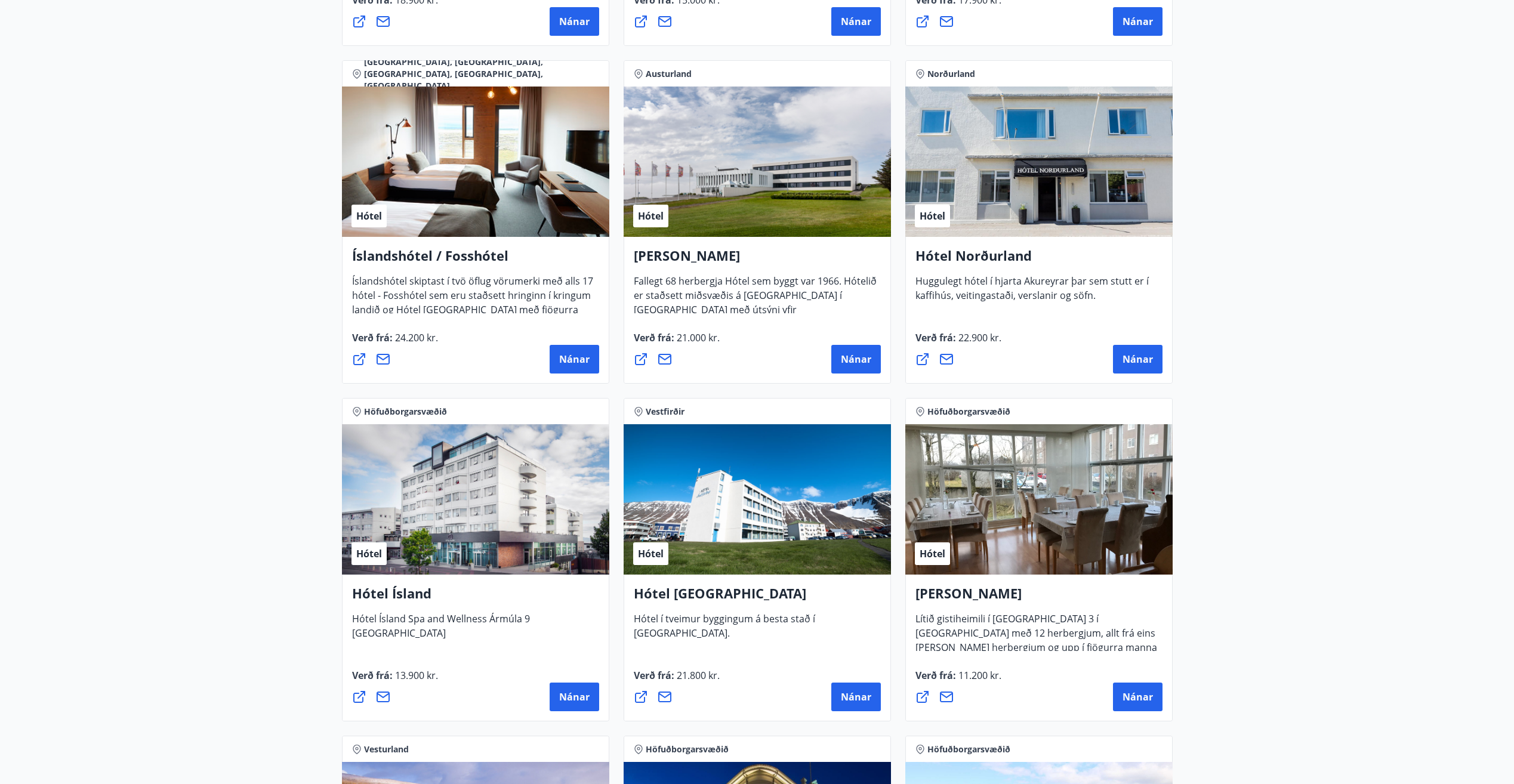
drag, startPoint x: 1300, startPoint y: 255, endPoint x: 1286, endPoint y: 219, distance: 38.6
click at [1299, 254] on main "29 Tilboð fundin Svæði Allt Tegund Allt [PERSON_NAME] Höfuðborgarsvæðið, Suðurl…" at bounding box center [757, 303] width 1514 height 3552
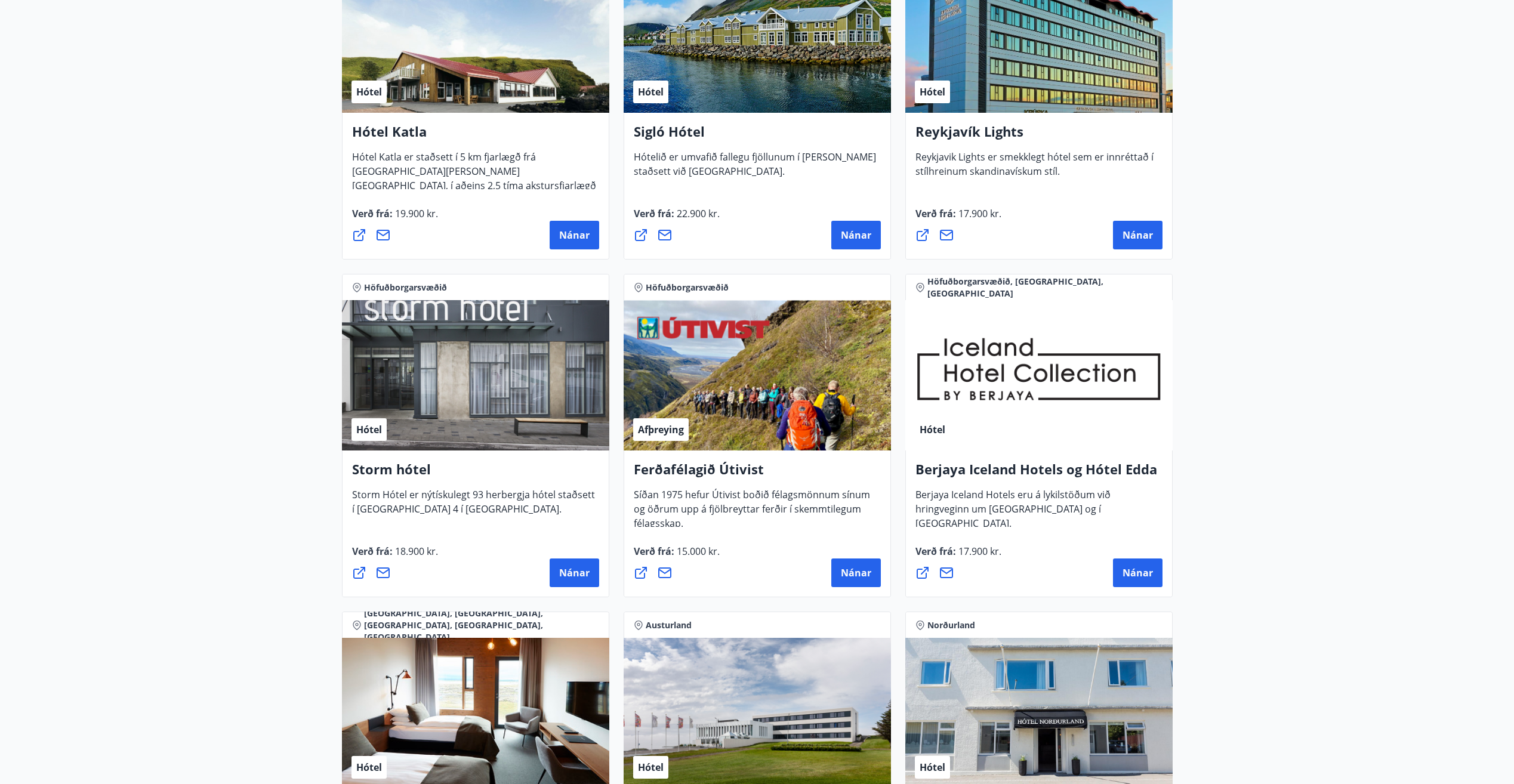
scroll to position [864, 0]
